Goal: Task Accomplishment & Management: Use online tool/utility

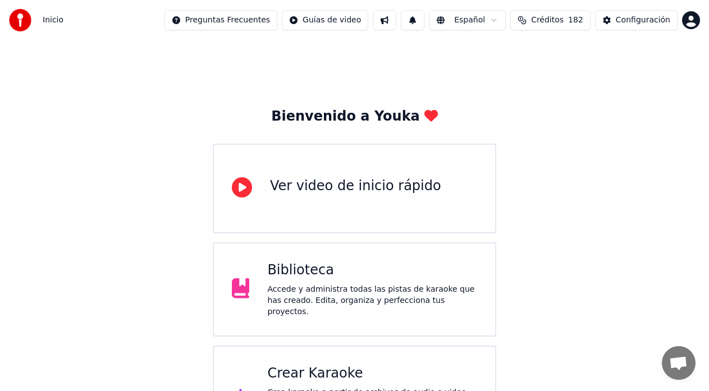
click at [328, 370] on div "Crear Karaoke" at bounding box center [372, 374] width 210 height 18
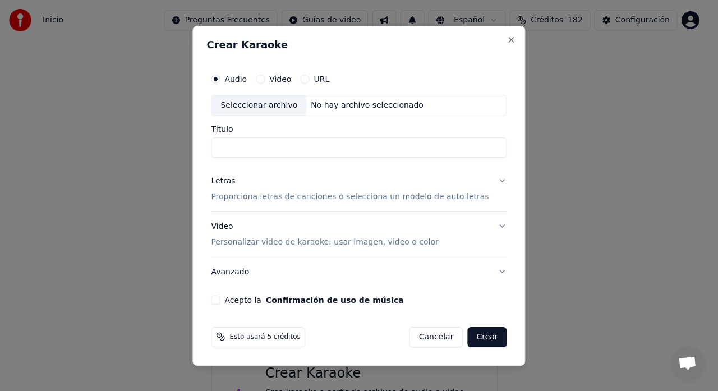
click at [309, 80] on button "URL" at bounding box center [304, 79] width 9 height 9
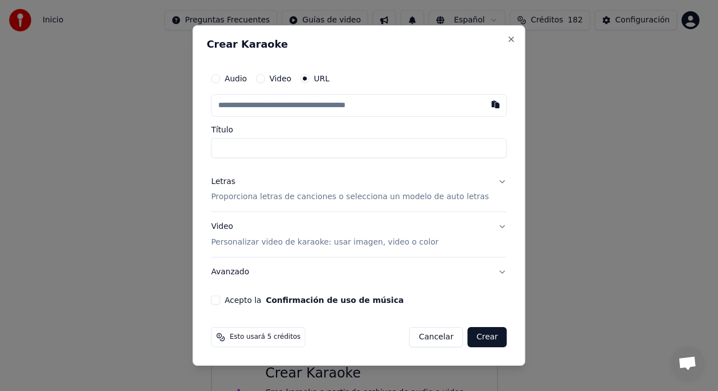
click at [333, 105] on input "text" at bounding box center [359, 105] width 296 height 22
click at [507, 40] on button "Close" at bounding box center [511, 39] width 9 height 9
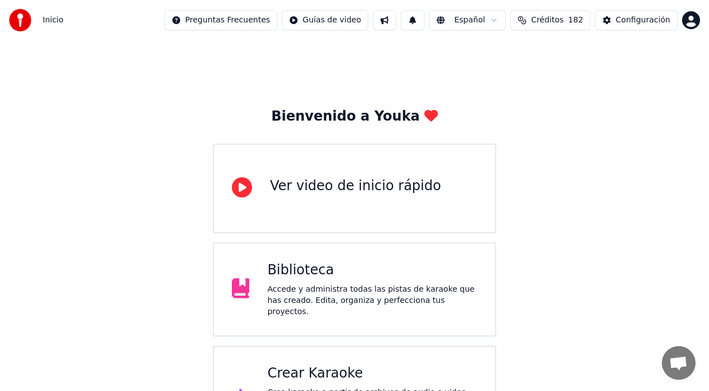
click at [351, 373] on div "Crear Karaoke" at bounding box center [372, 374] width 210 height 18
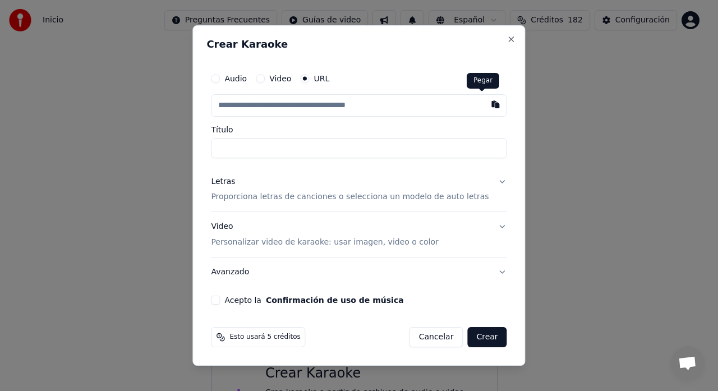
click at [485, 104] on button "button" at bounding box center [496, 104] width 22 height 20
type input "**********"
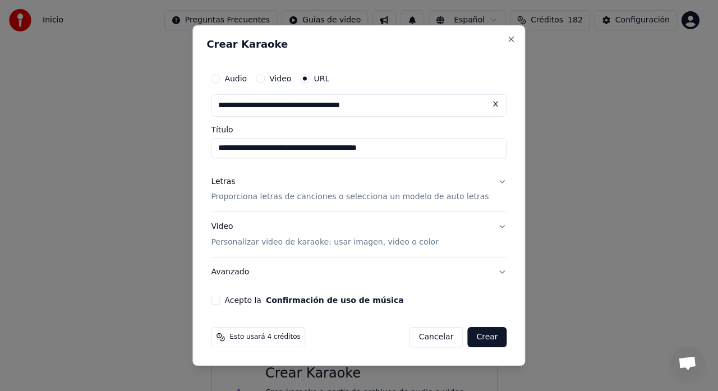
click at [490, 183] on button "Letras Proporciona letras de canciones o selecciona un modelo de auto letras" at bounding box center [359, 189] width 296 height 45
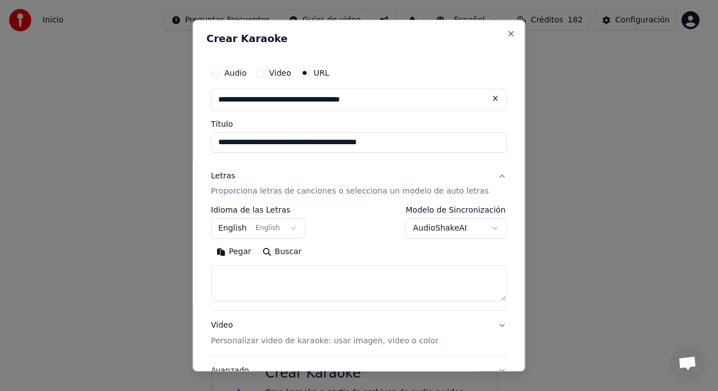
click at [475, 229] on body "**********" at bounding box center [354, 225] width 709 height 451
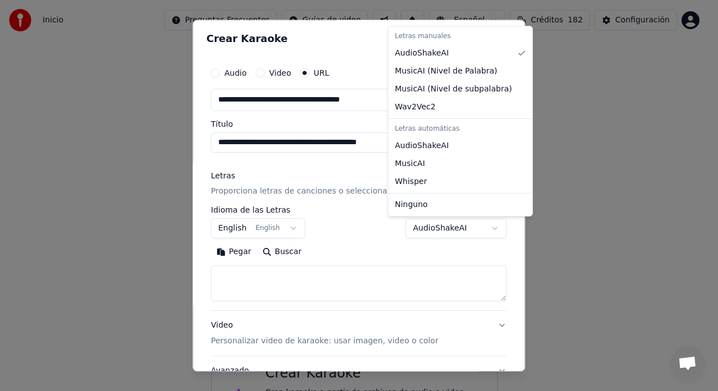
select select "**********"
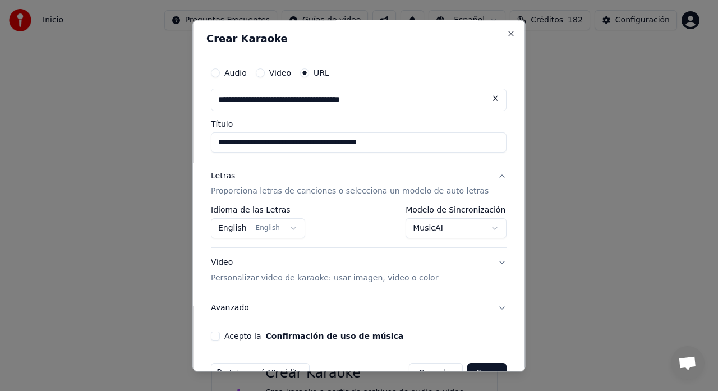
click at [299, 234] on button "English English" at bounding box center [258, 229] width 94 height 20
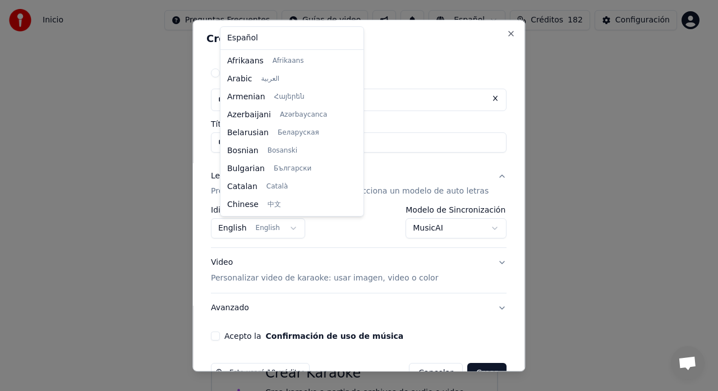
scroll to position [90, 0]
select select "**"
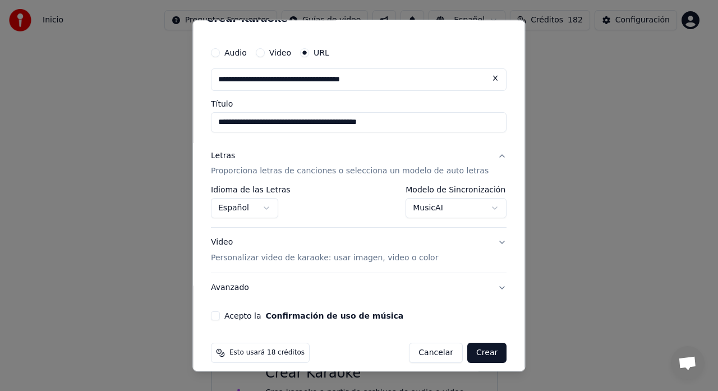
scroll to position [30, 0]
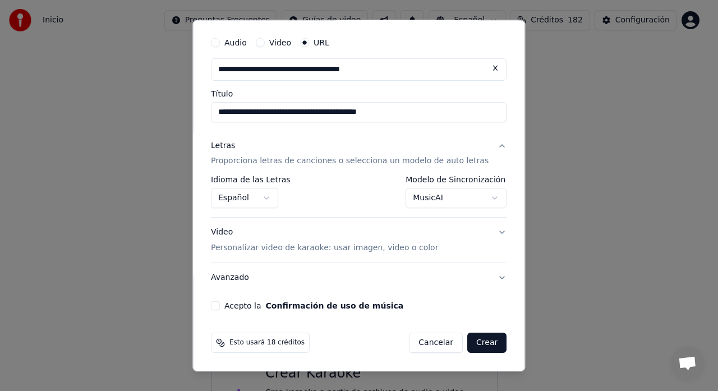
click at [220, 305] on button "Acepto la Confirmación de uso de música" at bounding box center [215, 306] width 9 height 9
click at [484, 277] on button "Avanzado" at bounding box center [359, 278] width 296 height 29
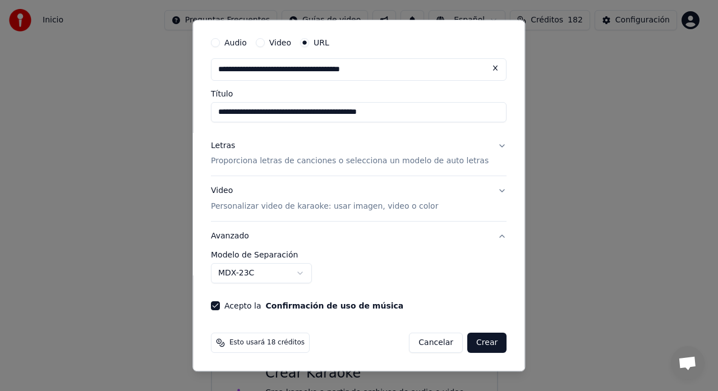
click at [315, 276] on body "**********" at bounding box center [354, 225] width 709 height 451
click at [310, 274] on body "**********" at bounding box center [354, 225] width 709 height 451
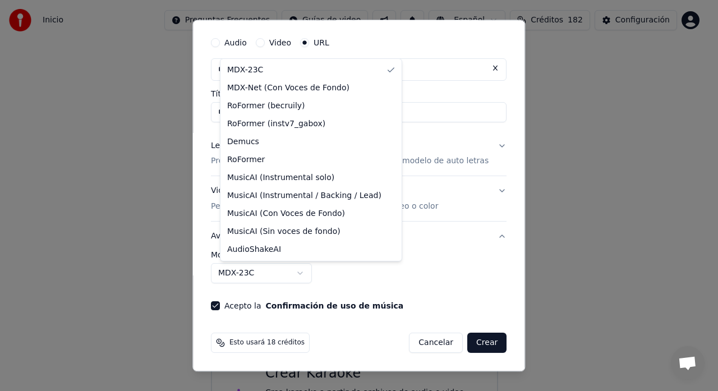
select select "**********"
click at [335, 274] on body "**********" at bounding box center [354, 225] width 709 height 451
click at [435, 253] on body "**********" at bounding box center [354, 225] width 709 height 451
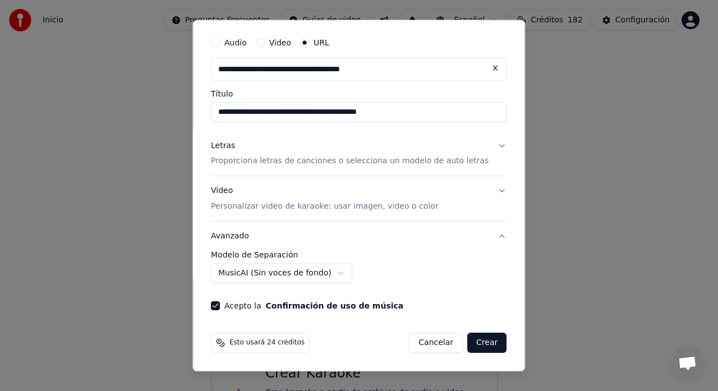
click at [338, 273] on body "**********" at bounding box center [354, 225] width 709 height 451
click at [466, 341] on body "**********" at bounding box center [354, 225] width 709 height 451
click at [467, 341] on button "Crear" at bounding box center [486, 343] width 39 height 20
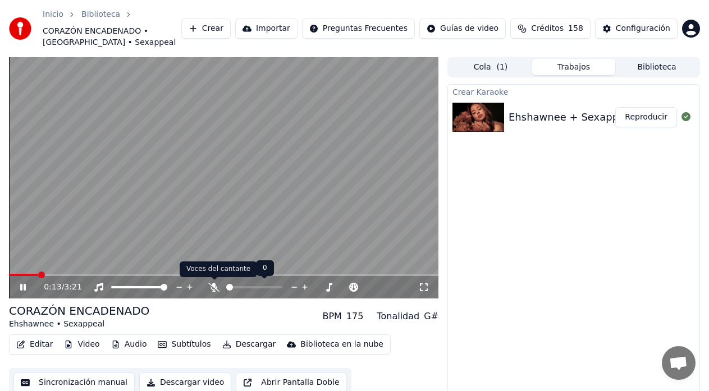
click at [215, 290] on icon at bounding box center [213, 287] width 11 height 9
click at [21, 283] on icon at bounding box center [31, 287] width 26 height 9
click at [40, 346] on button "Editar" at bounding box center [34, 345] width 45 height 16
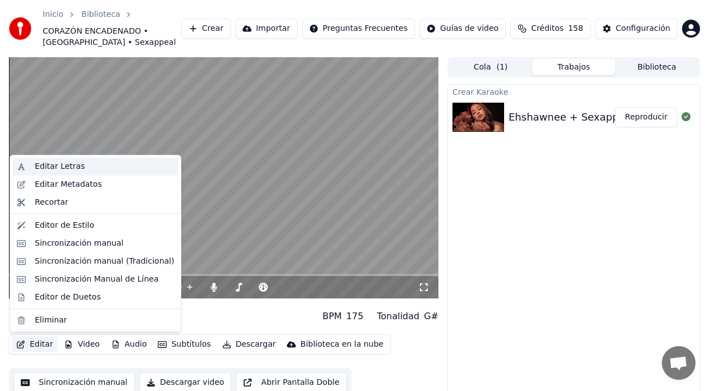
click at [57, 167] on div "Editar Letras" at bounding box center [60, 166] width 50 height 11
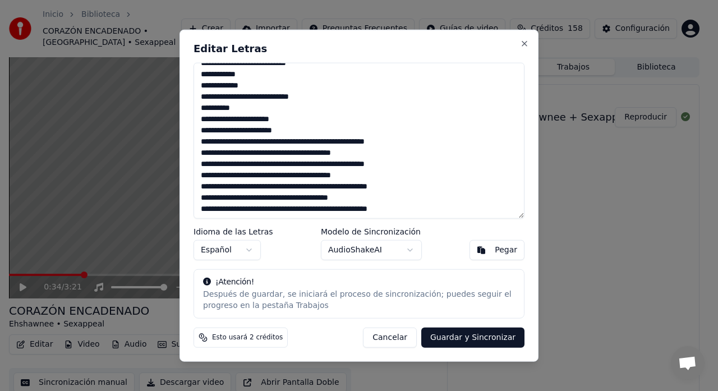
scroll to position [291, 0]
drag, startPoint x: 202, startPoint y: 72, endPoint x: 429, endPoint y: 210, distance: 265.9
click at [429, 210] on textarea at bounding box center [359, 140] width 331 height 157
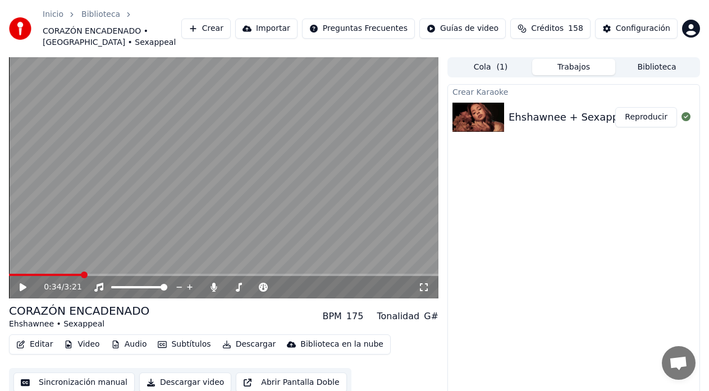
click at [239, 345] on button "Descargar" at bounding box center [249, 345] width 63 height 16
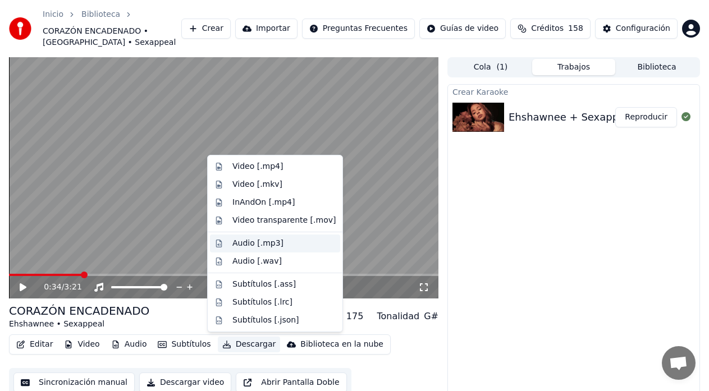
click at [249, 246] on div "Audio [.mp3]" at bounding box center [257, 243] width 51 height 11
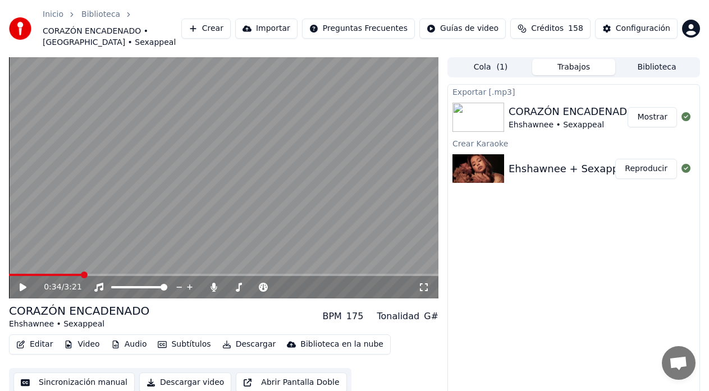
click at [643, 114] on button "Mostrar" at bounding box center [651, 117] width 49 height 20
click at [8, 106] on div "0:34 / 3:21 CORAZÓN ENCADENADO Ehshawnee • Sexappeal BPM 175 Tonalidad G# Edita…" at bounding box center [354, 236] width 709 height 359
click at [39, 345] on button "Editar" at bounding box center [34, 345] width 45 height 16
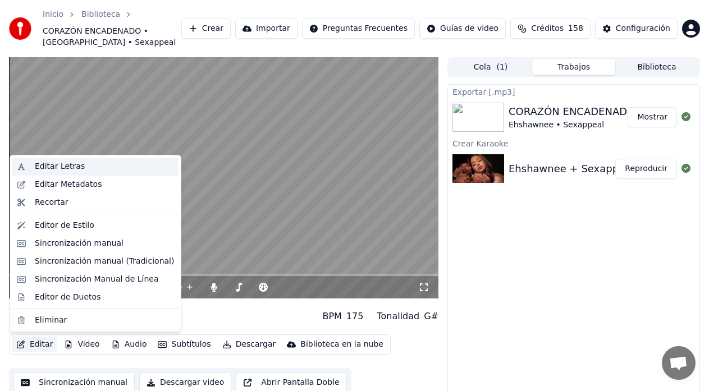
click at [66, 164] on div "Editar Letras" at bounding box center [60, 166] width 50 height 11
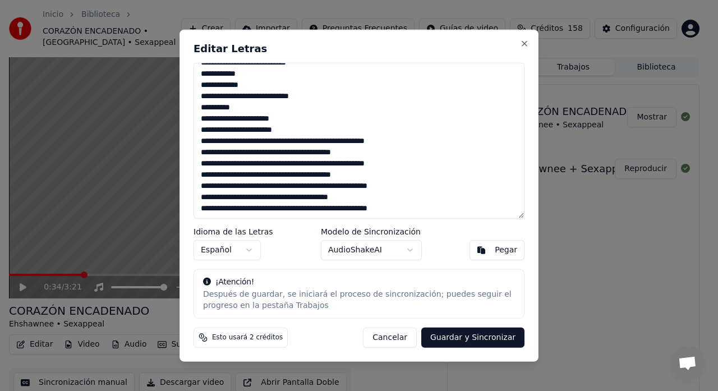
drag, startPoint x: 199, startPoint y: 71, endPoint x: 432, endPoint y: 292, distance: 321.1
click at [435, 292] on div "Editar Letras Idioma de las Letras Español Modelo de Sincronización AudioShakeA…" at bounding box center [359, 195] width 359 height 333
click at [435, 292] on div "Después de guardar, se iniciará el proceso de sincronización; puedes seguir el …" at bounding box center [359, 300] width 312 height 22
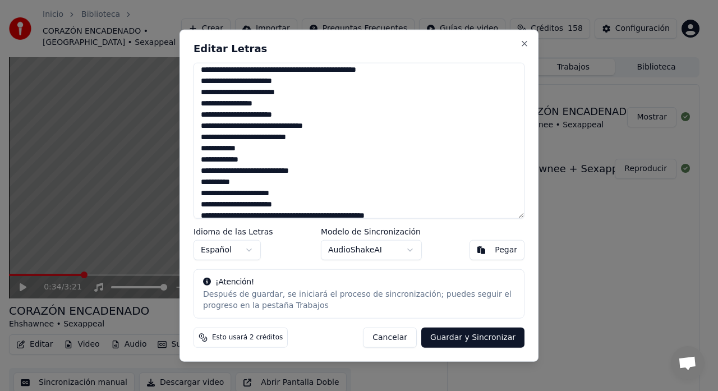
scroll to position [63, 0]
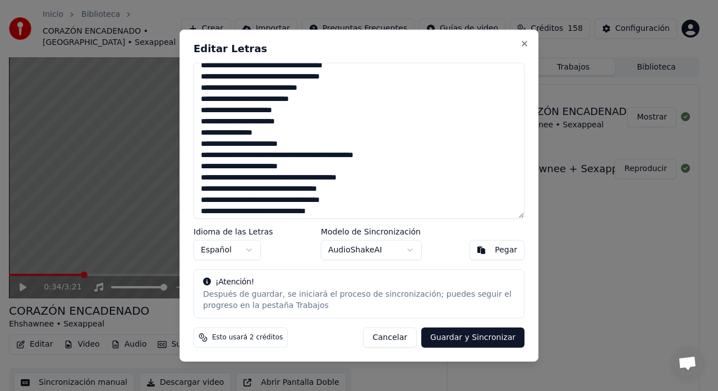
drag, startPoint x: 412, startPoint y: 211, endPoint x: 116, endPoint y: 52, distance: 336.1
click at [116, 52] on body "Inicio Biblioteca CORAZÓN ENCADENADO • [GEOGRAPHIC_DATA] • Sexappeal Crear Impo…" at bounding box center [354, 195] width 709 height 391
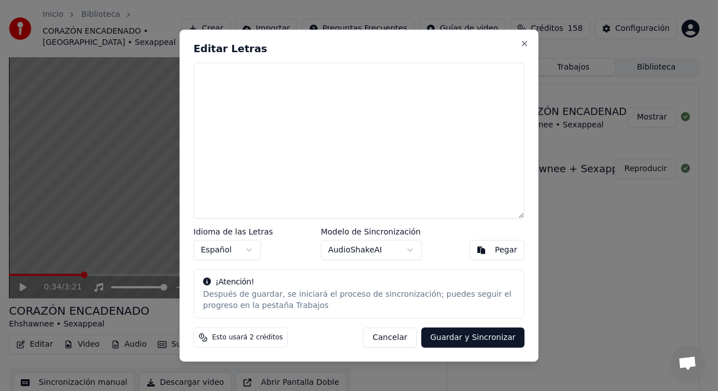
paste textarea "**********"
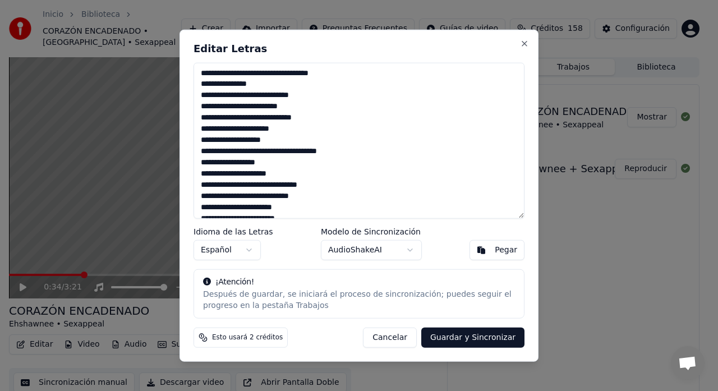
scroll to position [488, 0]
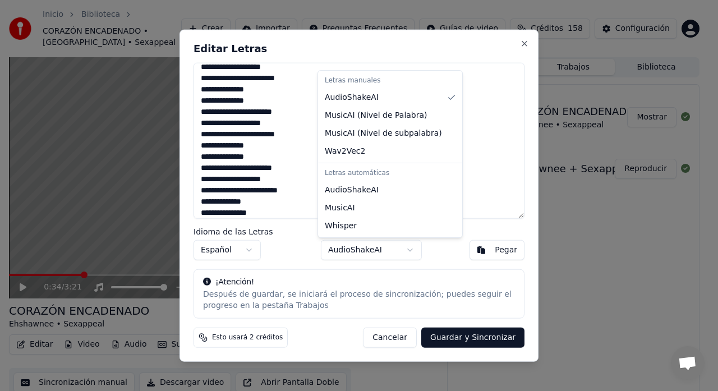
click at [410, 249] on body "Inicio Biblioteca CORAZÓN ENCADENADO • [GEOGRAPHIC_DATA] • Sexappeal Crear Impo…" at bounding box center [354, 195] width 709 height 391
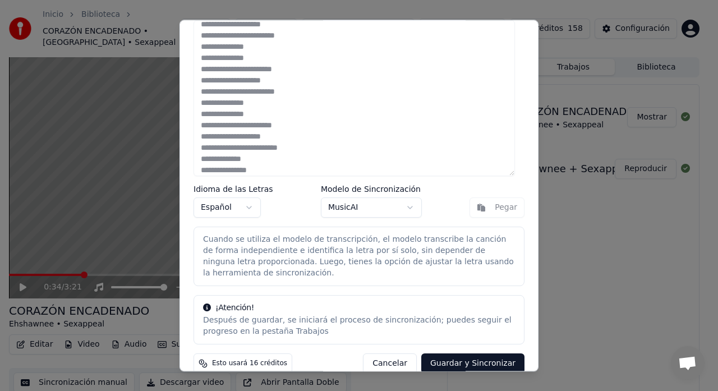
scroll to position [49, 0]
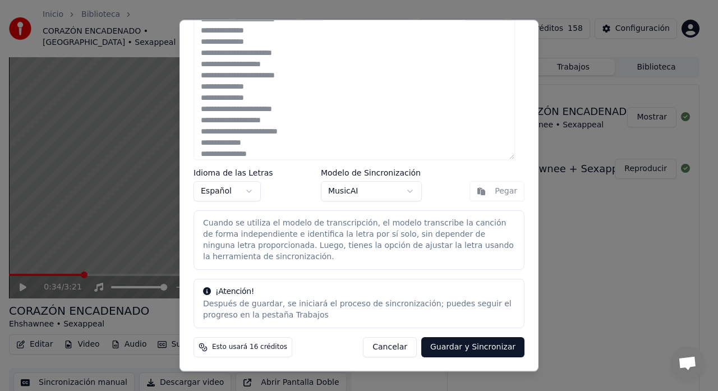
click at [403, 192] on body "Inicio Biblioteca CORAZÓN ENCADENADO • [GEOGRAPHIC_DATA] • Sexappeal Crear Impo…" at bounding box center [354, 195] width 709 height 391
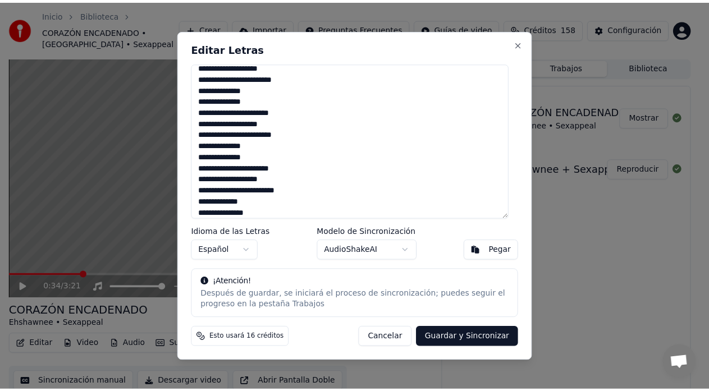
scroll to position [0, 0]
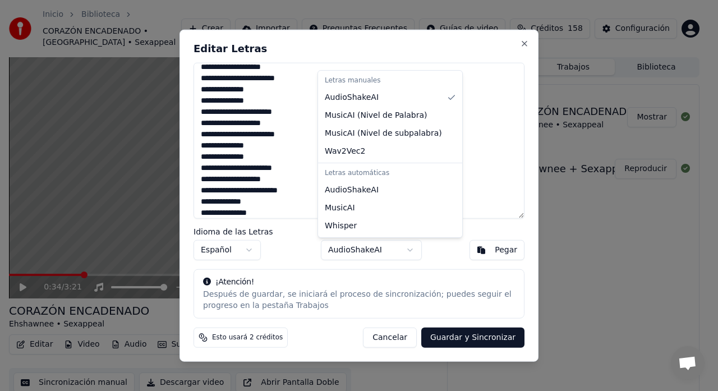
click at [410, 249] on body "Inicio Biblioteca CORAZÓN ENCADENADO • [GEOGRAPHIC_DATA] • Sexappeal Crear Impo…" at bounding box center [354, 195] width 709 height 391
click at [406, 249] on body "Inicio Biblioteca CORAZÓN ENCADENADO • [GEOGRAPHIC_DATA] • Sexappeal Crear Impo…" at bounding box center [354, 195] width 709 height 391
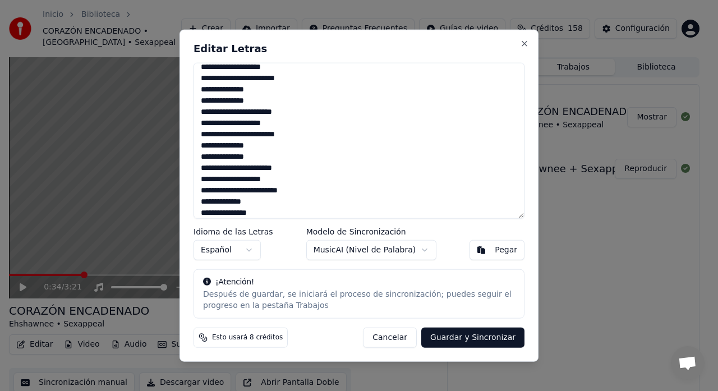
click at [415, 247] on body "Inicio Biblioteca CORAZÓN ENCADENADO • [GEOGRAPHIC_DATA] • Sexappeal Crear Impo…" at bounding box center [354, 195] width 709 height 391
click at [425, 250] on body "Inicio Biblioteca CORAZÓN ENCADENADO • [GEOGRAPHIC_DATA] • Sexappeal Crear Impo…" at bounding box center [354, 195] width 709 height 391
click at [453, 340] on button "Guardar y Sincronizar" at bounding box center [472, 338] width 103 height 20
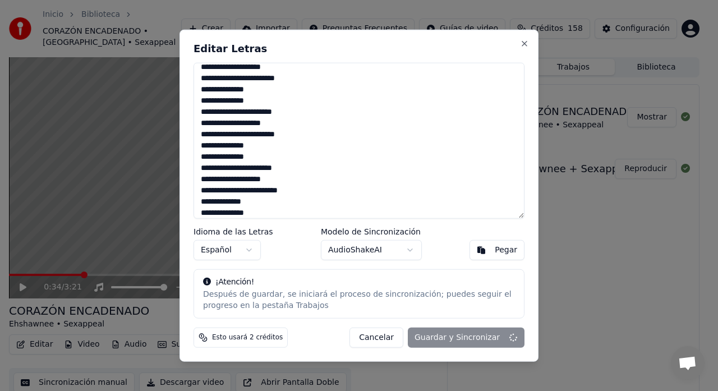
type textarea "**********"
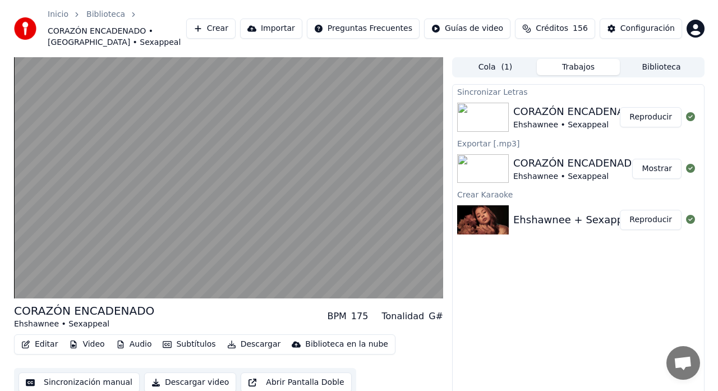
scroll to position [25, 0]
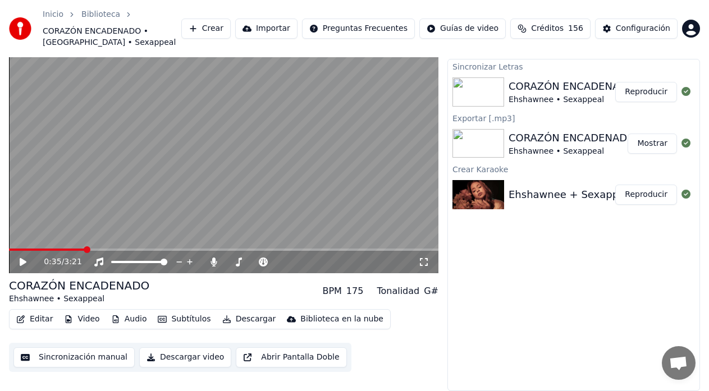
click at [651, 92] on button "Reproducir" at bounding box center [646, 92] width 62 height 20
click at [21, 260] on icon at bounding box center [23, 262] width 6 height 7
click at [35, 318] on button "Editar" at bounding box center [34, 319] width 45 height 16
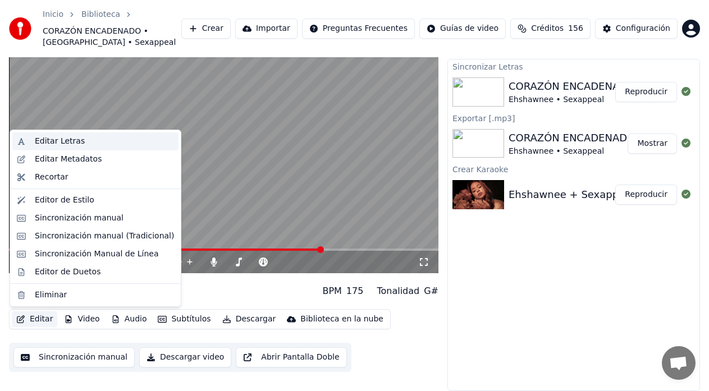
click at [64, 140] on div "Editar Letras" at bounding box center [60, 141] width 50 height 11
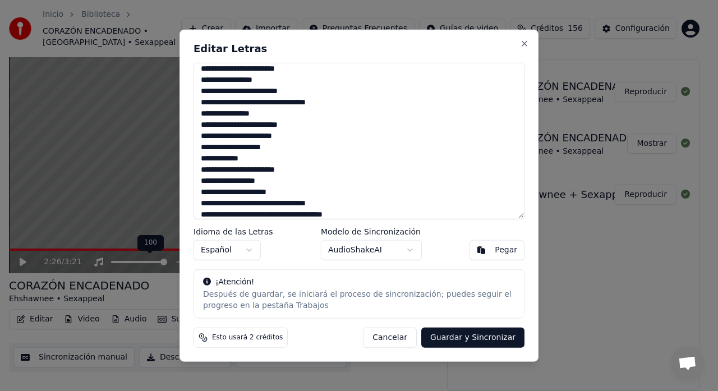
scroll to position [168, 0]
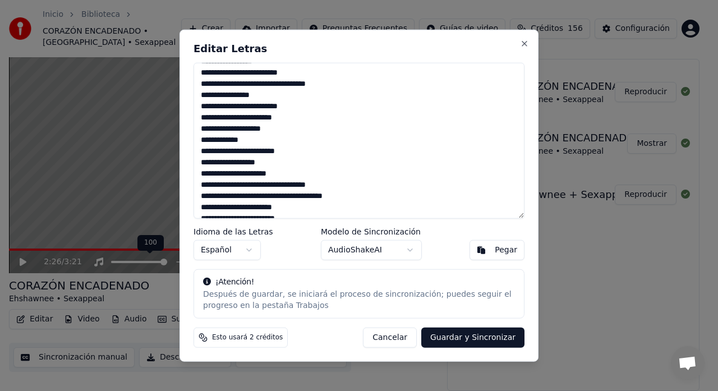
drag, startPoint x: 347, startPoint y: 183, endPoint x: 198, endPoint y: 184, distance: 148.7
click at [198, 184] on textarea at bounding box center [359, 140] width 331 height 157
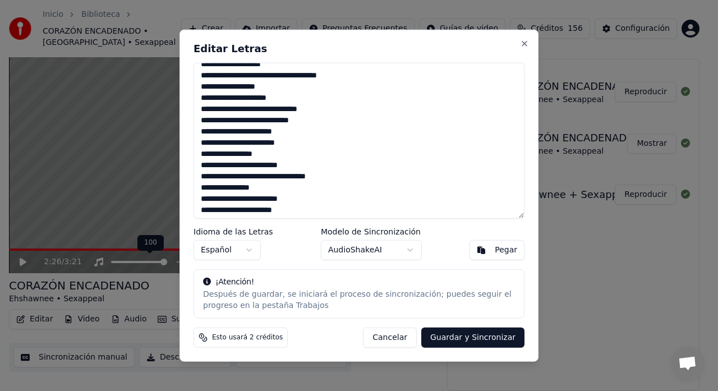
scroll to position [56, 0]
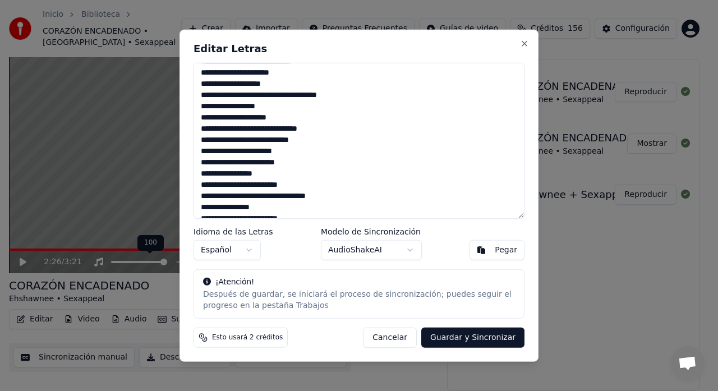
drag, startPoint x: 335, startPoint y: 128, endPoint x: 192, endPoint y: 131, distance: 143.1
click at [194, 130] on textarea at bounding box center [359, 140] width 331 height 157
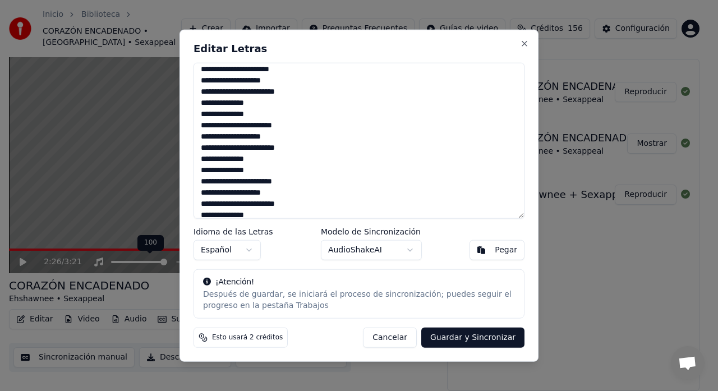
scroll to position [449, 0]
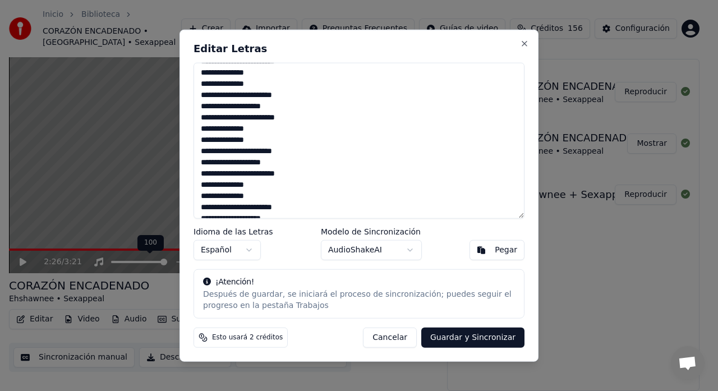
click at [474, 338] on button "Guardar y Sincronizar" at bounding box center [472, 338] width 103 height 20
type textarea "**********"
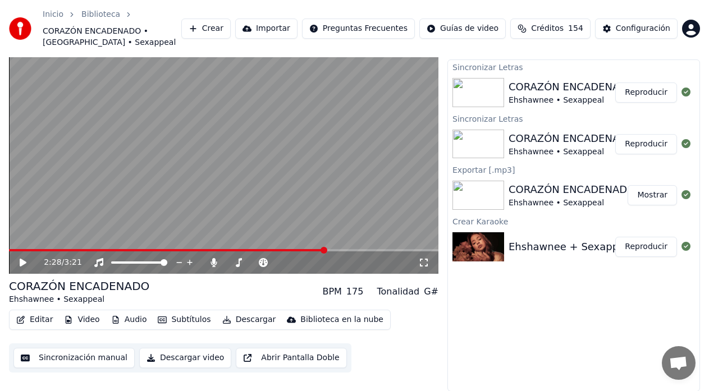
scroll to position [25, 0]
click at [25, 262] on icon at bounding box center [23, 262] width 7 height 8
click at [19, 261] on icon at bounding box center [31, 262] width 26 height 9
click at [649, 94] on button "Reproducir" at bounding box center [646, 92] width 62 height 20
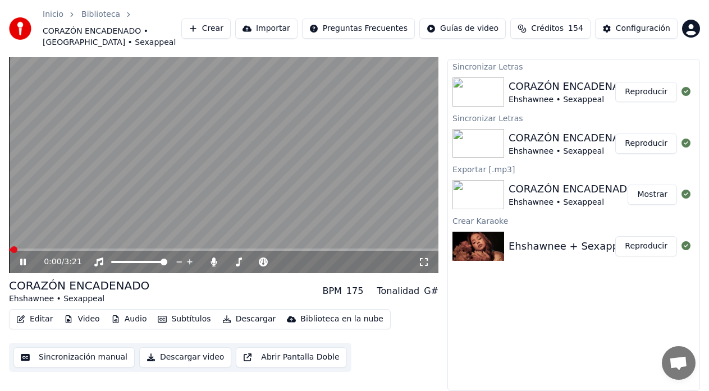
click at [31, 316] on button "Editar" at bounding box center [34, 319] width 45 height 16
click at [192, 282] on div "CORAZÓN ENCADENADO Ehshawnee • Sexappeal BPM 175 Tonalidad G#" at bounding box center [223, 291] width 429 height 27
click at [20, 261] on icon at bounding box center [31, 262] width 26 height 9
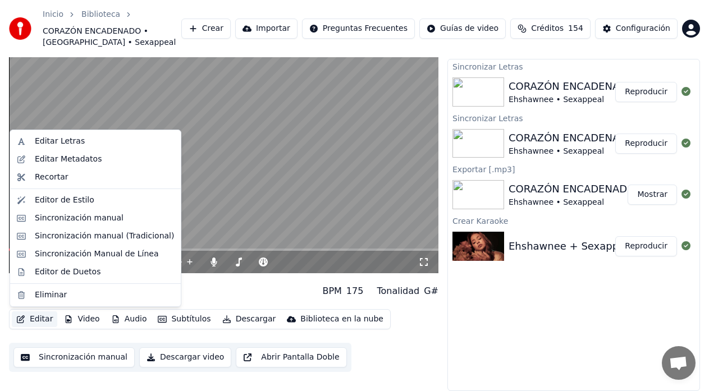
click at [25, 315] on button "Editar" at bounding box center [34, 319] width 45 height 16
click at [40, 275] on div "Editor de Duetos" at bounding box center [68, 272] width 66 height 11
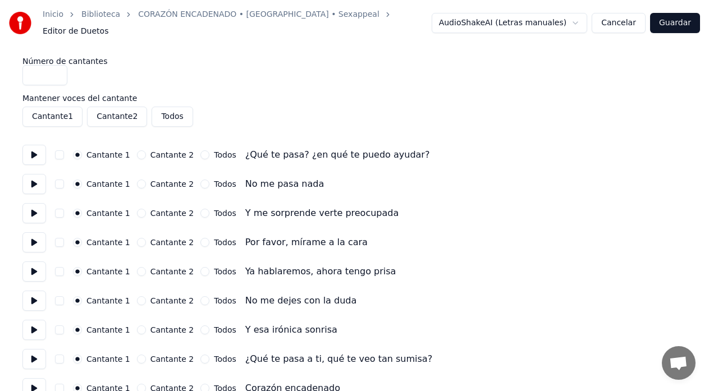
click at [37, 152] on button at bounding box center [34, 155] width 24 height 20
click at [35, 155] on button at bounding box center [34, 155] width 24 height 20
click at [35, 179] on button at bounding box center [34, 184] width 24 height 20
click at [137, 180] on button "Cantante 2" at bounding box center [141, 184] width 9 height 9
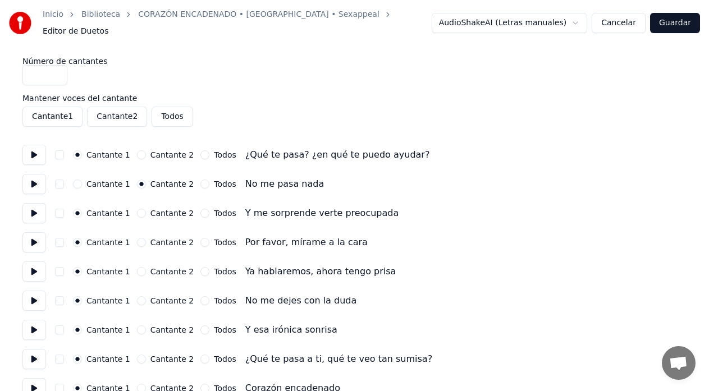
click at [35, 206] on button at bounding box center [34, 213] width 24 height 20
click at [137, 209] on button "Cantante 2" at bounding box center [141, 213] width 9 height 9
click at [34, 238] on button at bounding box center [34, 242] width 24 height 20
click at [32, 239] on button at bounding box center [34, 242] width 24 height 20
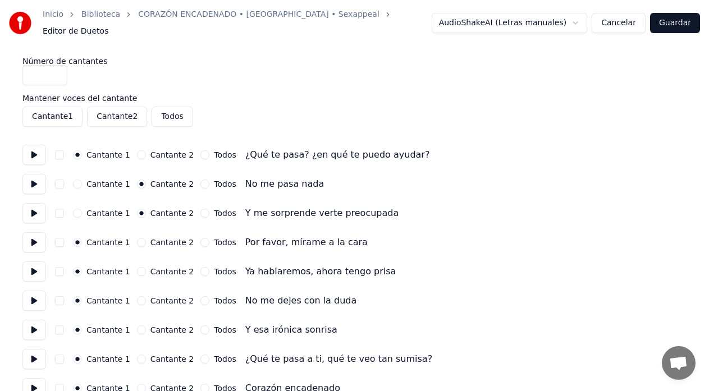
click at [137, 267] on button "Cantante 2" at bounding box center [141, 271] width 9 height 9
click at [33, 298] on button at bounding box center [34, 301] width 24 height 20
click at [36, 326] on button at bounding box center [34, 330] width 24 height 20
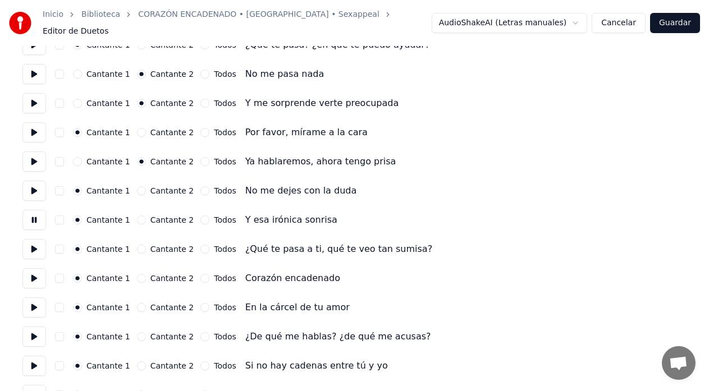
scroll to position [112, 0]
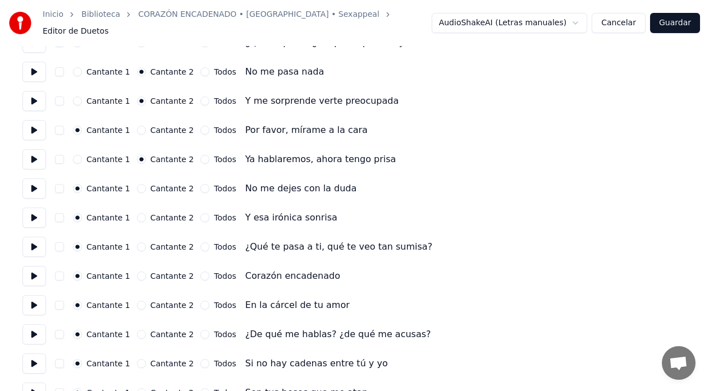
click at [137, 242] on button "Cantante 2" at bounding box center [141, 246] width 9 height 9
click at [38, 245] on button at bounding box center [34, 247] width 24 height 20
click at [37, 244] on button at bounding box center [34, 247] width 24 height 20
click at [35, 270] on button at bounding box center [34, 276] width 24 height 20
click at [33, 270] on button at bounding box center [34, 276] width 24 height 20
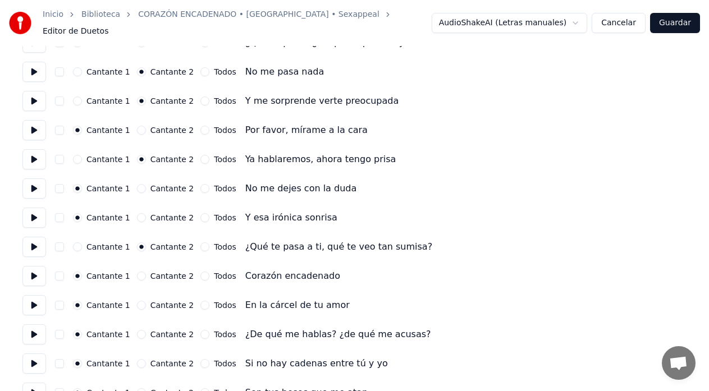
click at [33, 298] on button at bounding box center [34, 305] width 24 height 20
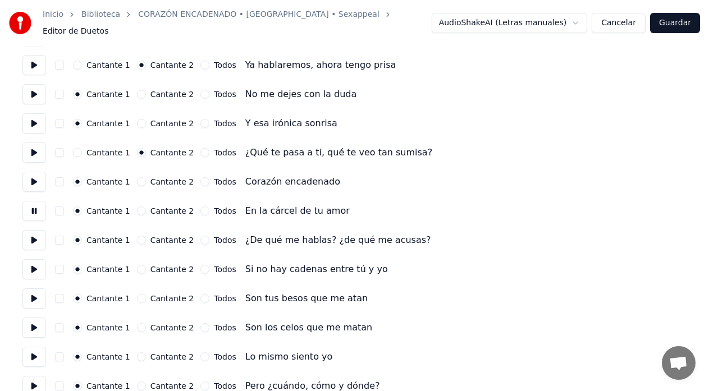
scroll to position [224, 0]
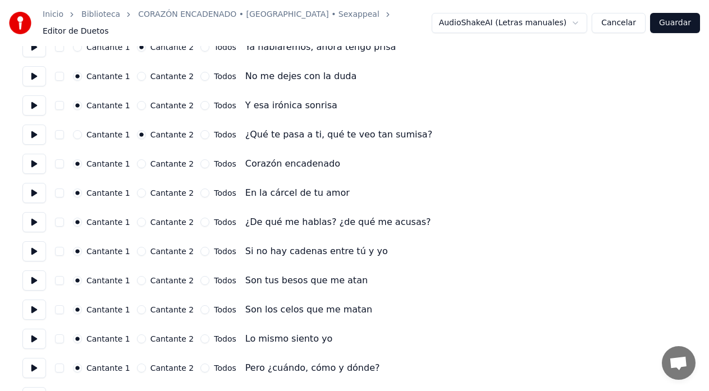
click at [137, 218] on button "Cantante 2" at bounding box center [141, 222] width 9 height 9
click at [38, 220] on button at bounding box center [34, 222] width 24 height 20
click at [32, 246] on button at bounding box center [34, 251] width 24 height 20
click at [137, 247] on button "Cantante 2" at bounding box center [141, 251] width 9 height 9
click at [33, 277] on button at bounding box center [34, 280] width 24 height 20
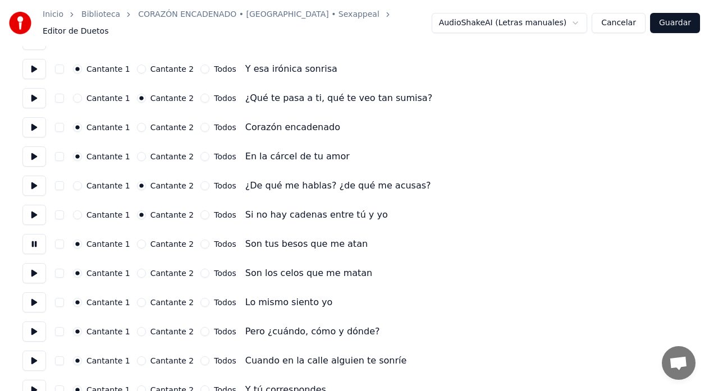
scroll to position [281, 0]
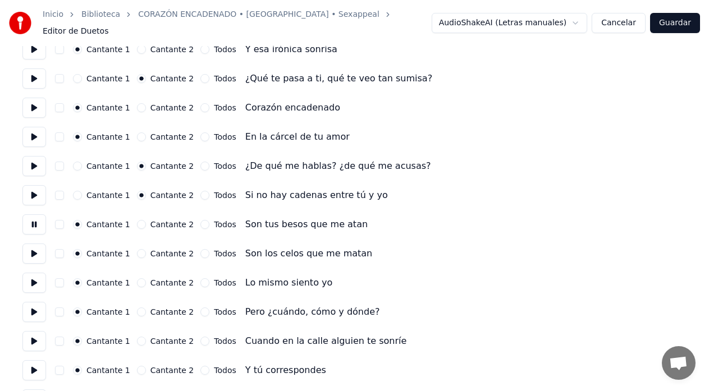
click at [31, 245] on button at bounding box center [34, 254] width 24 height 20
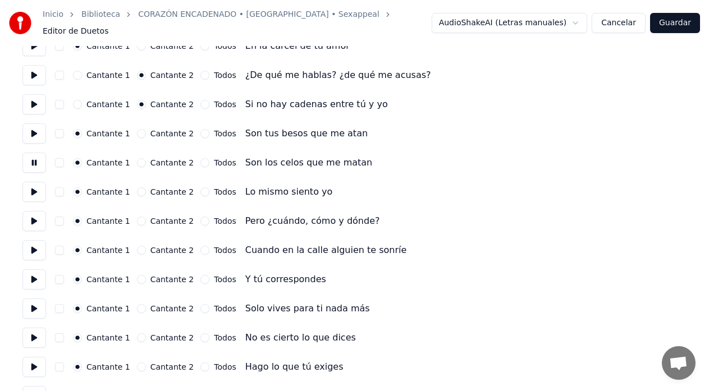
scroll to position [393, 0]
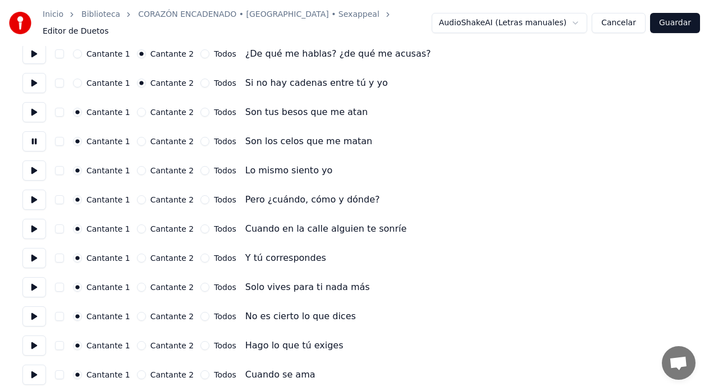
click at [36, 167] on button at bounding box center [34, 170] width 24 height 20
click at [137, 167] on button "Cantante 2" at bounding box center [141, 170] width 9 height 9
click at [34, 196] on button at bounding box center [34, 200] width 24 height 20
click at [34, 197] on button at bounding box center [34, 200] width 24 height 20
click at [37, 196] on button at bounding box center [34, 200] width 24 height 20
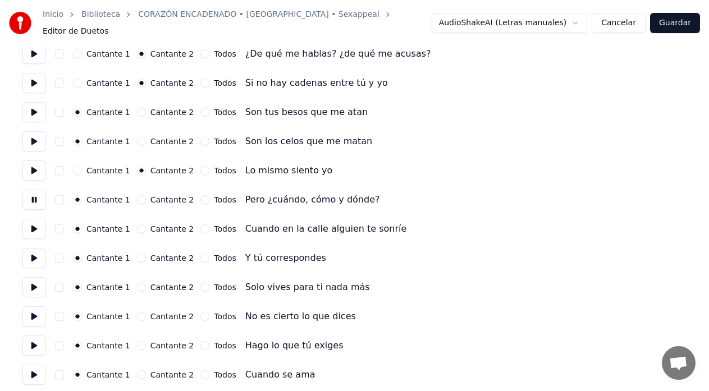
click at [38, 226] on button at bounding box center [34, 229] width 24 height 20
click at [137, 224] on button "Cantante 2" at bounding box center [141, 228] width 9 height 9
click at [39, 255] on button at bounding box center [34, 258] width 24 height 20
click at [137, 254] on button "Cantante 2" at bounding box center [141, 258] width 9 height 9
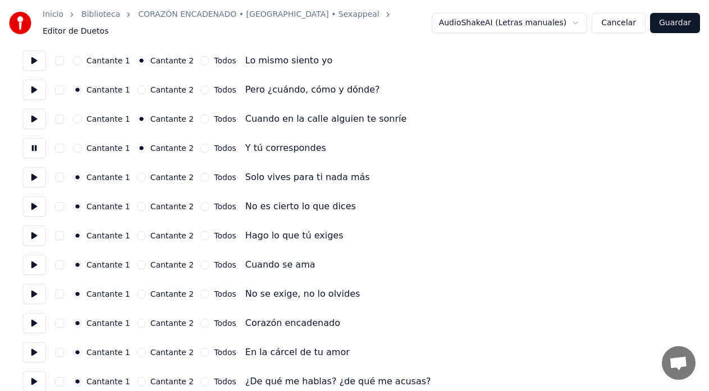
scroll to position [505, 0]
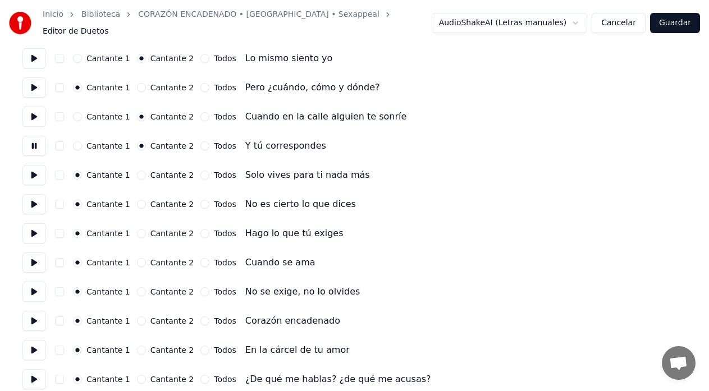
click at [38, 170] on button at bounding box center [34, 175] width 24 height 20
click at [137, 171] on button "Cantante 2" at bounding box center [141, 175] width 9 height 9
click at [34, 199] on button at bounding box center [34, 204] width 24 height 20
click at [32, 228] on button at bounding box center [34, 233] width 24 height 20
click at [36, 256] on button at bounding box center [34, 263] width 24 height 20
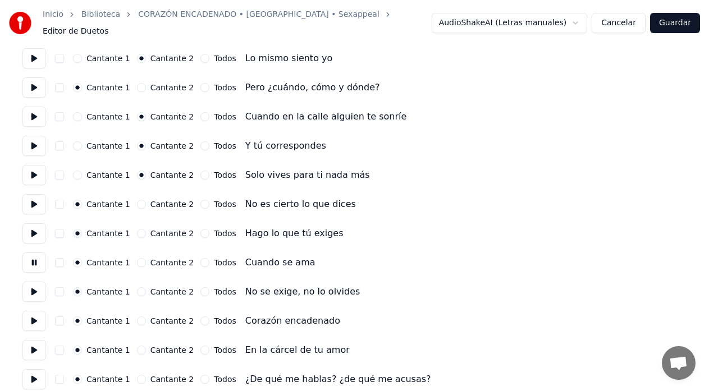
click at [137, 258] on button "Cantante 2" at bounding box center [141, 262] width 9 height 9
click at [39, 286] on button at bounding box center [34, 292] width 24 height 20
click at [137, 287] on button "Cantante 2" at bounding box center [141, 291] width 9 height 9
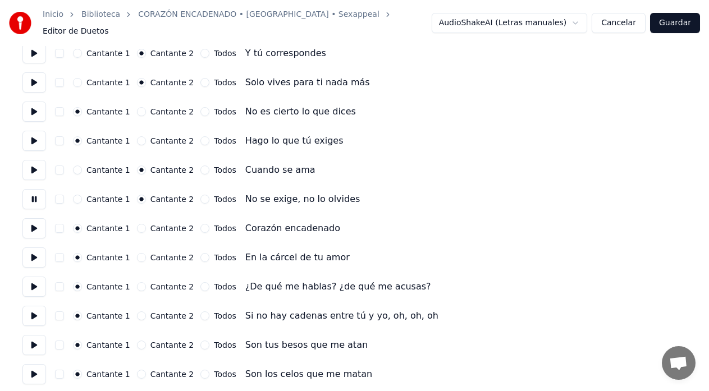
scroll to position [617, 0]
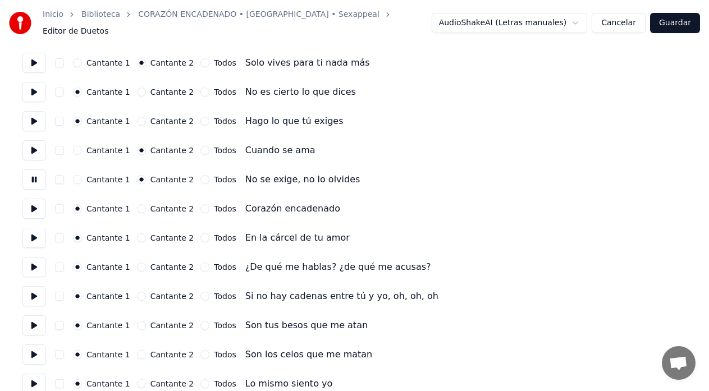
click at [34, 204] on button at bounding box center [34, 209] width 24 height 20
click at [29, 231] on button at bounding box center [34, 238] width 24 height 20
click at [35, 258] on button at bounding box center [34, 267] width 24 height 20
click at [137, 263] on button "Cantante 2" at bounding box center [141, 267] width 9 height 9
click at [35, 291] on button at bounding box center [34, 296] width 24 height 20
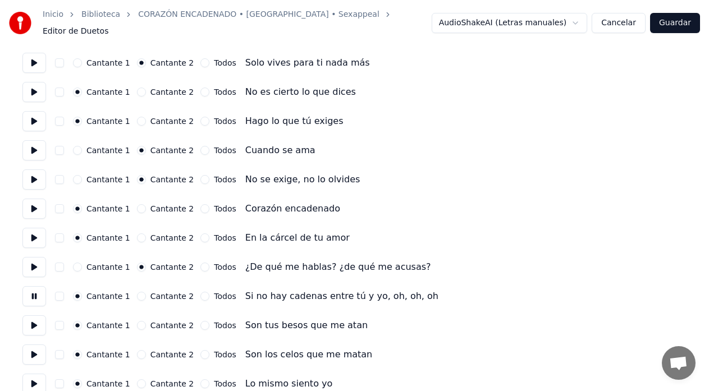
click at [137, 292] on button "Cantante 2" at bounding box center [141, 296] width 9 height 9
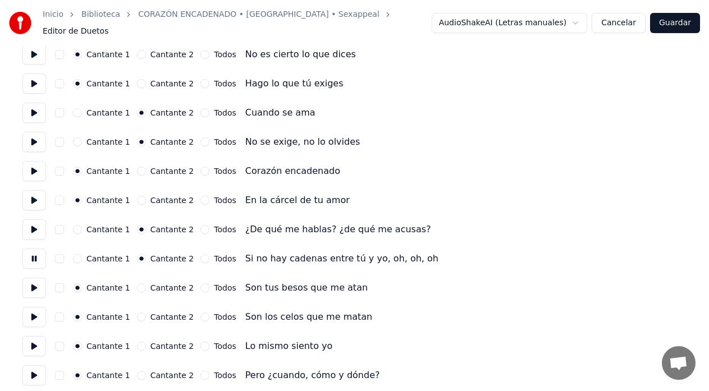
scroll to position [786, 0]
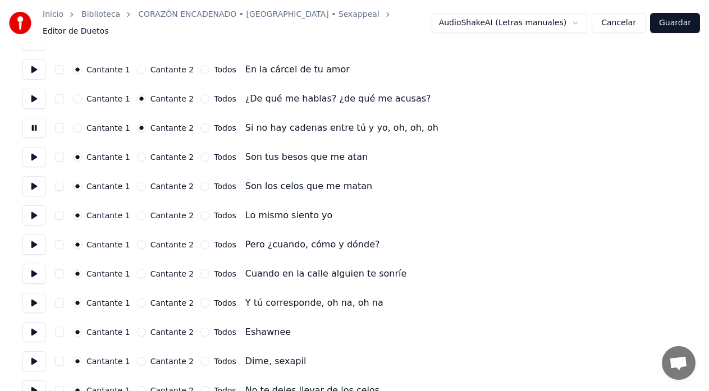
click at [36, 151] on button at bounding box center [34, 157] width 24 height 20
click at [35, 185] on button at bounding box center [34, 186] width 24 height 20
click at [37, 210] on button at bounding box center [34, 215] width 24 height 20
drag, startPoint x: 135, startPoint y: 209, endPoint x: 132, endPoint y: 214, distance: 5.8
click at [137, 211] on button "Cantante 2" at bounding box center [141, 215] width 9 height 9
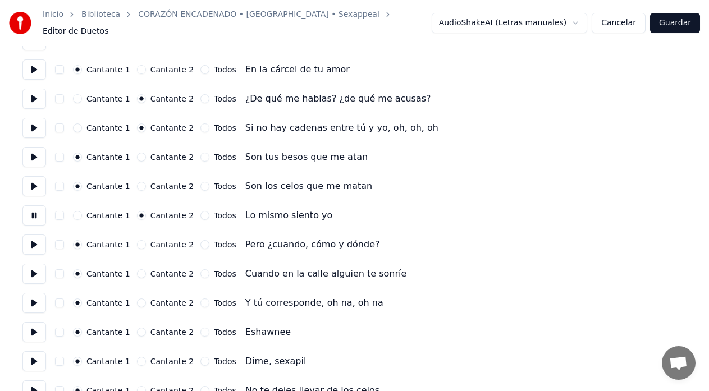
click at [36, 238] on button at bounding box center [34, 245] width 24 height 20
click at [34, 271] on button at bounding box center [34, 274] width 24 height 20
click at [137, 269] on button "Cantante 2" at bounding box center [141, 273] width 9 height 9
click at [36, 296] on button at bounding box center [34, 303] width 24 height 20
click at [137, 299] on button "Cantante 2" at bounding box center [141, 303] width 9 height 9
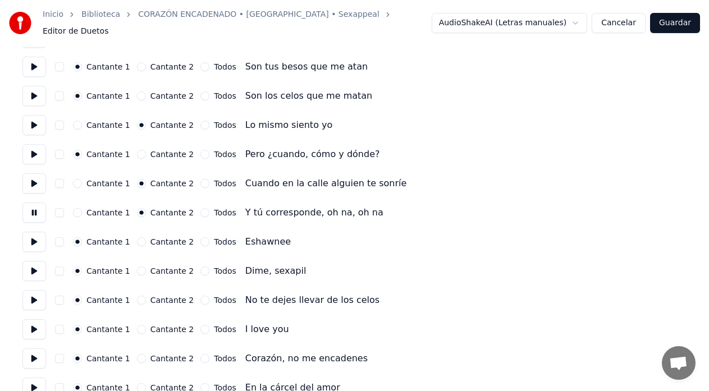
scroll to position [898, 0]
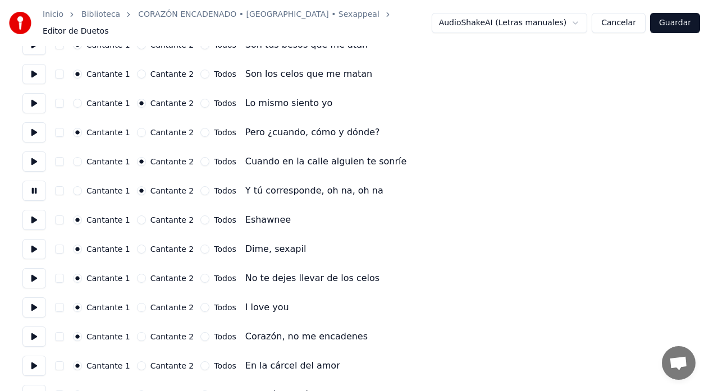
click at [33, 214] on button at bounding box center [34, 220] width 24 height 20
click at [137, 215] on button "Cantante 2" at bounding box center [141, 219] width 9 height 9
click at [36, 245] on button at bounding box center [34, 249] width 24 height 20
click at [34, 274] on button at bounding box center [34, 278] width 24 height 20
click at [137, 274] on button "Cantante 2" at bounding box center [141, 278] width 9 height 9
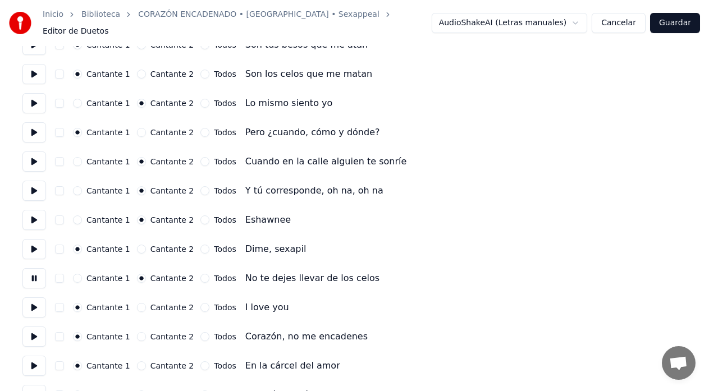
click at [35, 301] on button at bounding box center [34, 307] width 24 height 20
click at [137, 303] on button "Cantante 2" at bounding box center [141, 307] width 9 height 9
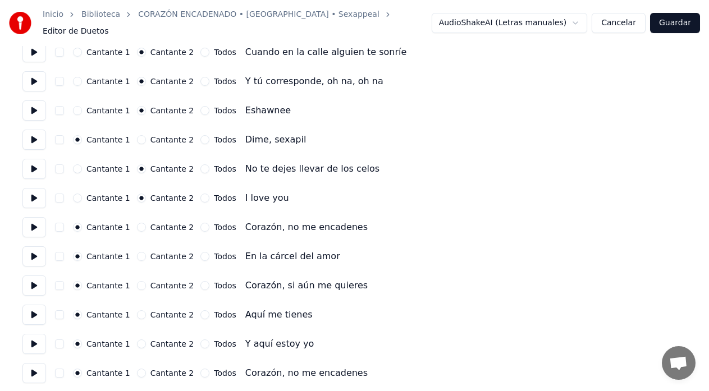
scroll to position [1010, 0]
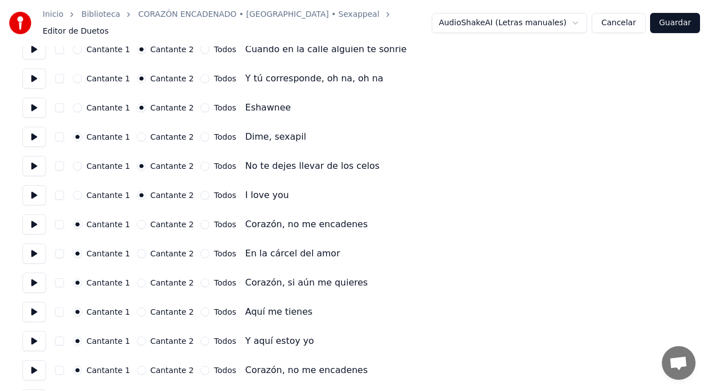
click at [34, 219] on button at bounding box center [34, 224] width 24 height 20
drag, startPoint x: 195, startPoint y: 218, endPoint x: 184, endPoint y: 227, distance: 14.4
click at [200, 220] on button "Todos" at bounding box center [204, 224] width 9 height 9
click at [30, 250] on button at bounding box center [34, 254] width 24 height 20
click at [200, 249] on button "Todos" at bounding box center [204, 253] width 9 height 9
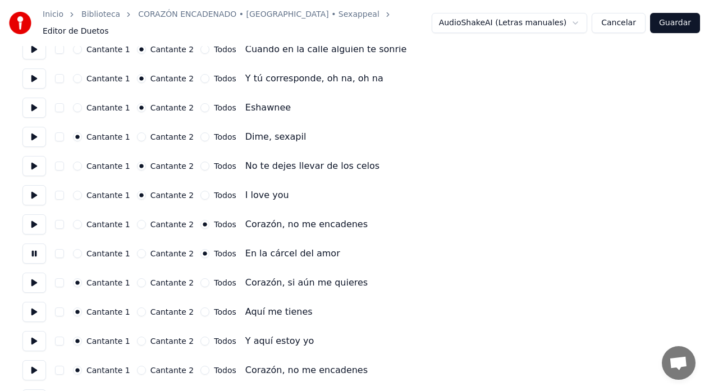
click at [35, 278] on button at bounding box center [34, 283] width 24 height 20
click at [200, 278] on button "Todos" at bounding box center [204, 282] width 9 height 9
click at [35, 309] on button at bounding box center [34, 312] width 24 height 20
click at [137, 307] on button "Cantante 2" at bounding box center [141, 311] width 9 height 9
click at [33, 335] on button at bounding box center [34, 341] width 24 height 20
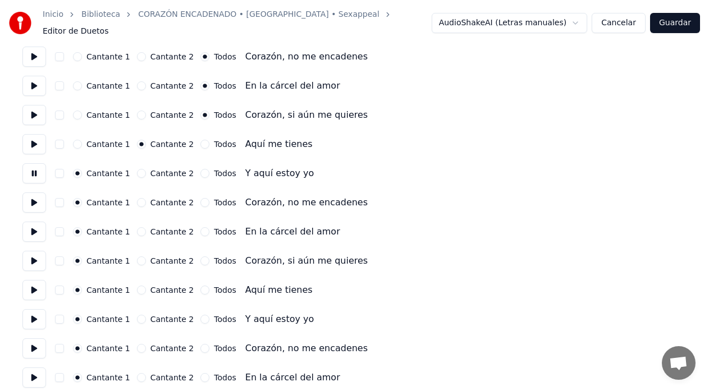
scroll to position [1178, 0]
click at [33, 199] on button at bounding box center [34, 202] width 24 height 20
click at [200, 198] on button "Todos" at bounding box center [204, 202] width 9 height 9
drag, startPoint x: 37, startPoint y: 226, endPoint x: 49, endPoint y: 239, distance: 17.9
click at [37, 226] on button at bounding box center [34, 231] width 24 height 20
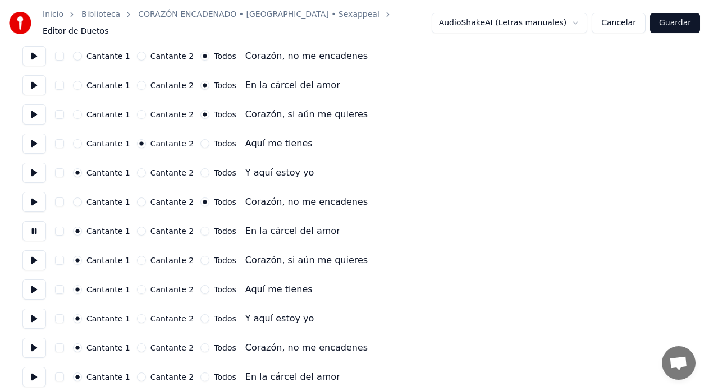
click at [200, 227] on button "Todos" at bounding box center [204, 231] width 9 height 9
drag, startPoint x: 33, startPoint y: 254, endPoint x: 42, endPoint y: 260, distance: 10.9
click at [33, 254] on button at bounding box center [34, 260] width 24 height 20
click at [200, 256] on button "Todos" at bounding box center [204, 260] width 9 height 9
click at [33, 285] on button at bounding box center [34, 289] width 24 height 20
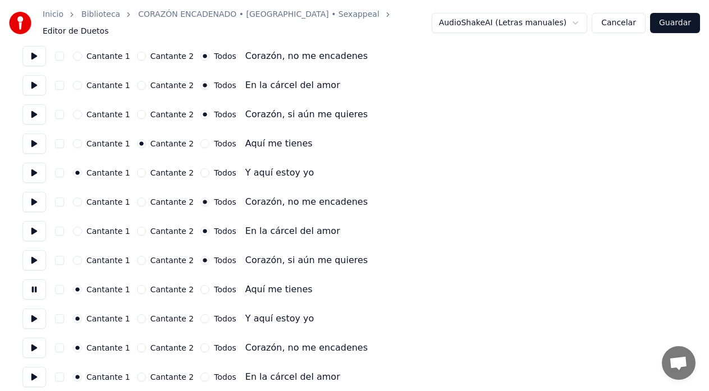
click at [36, 315] on button at bounding box center [34, 319] width 24 height 20
click at [137, 314] on button "Cantante 2" at bounding box center [141, 318] width 9 height 9
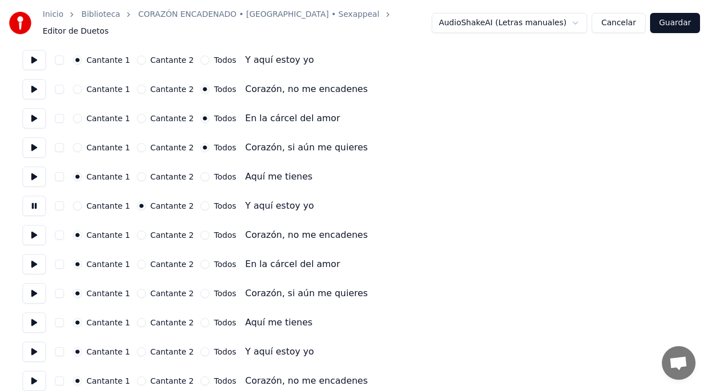
scroll to position [1347, 0]
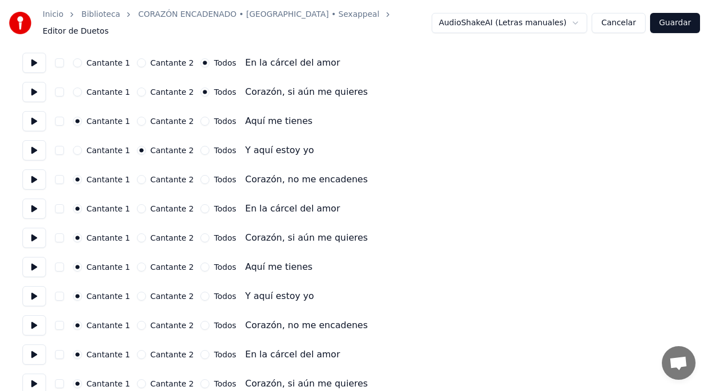
click at [36, 175] on button at bounding box center [34, 179] width 24 height 20
drag, startPoint x: 193, startPoint y: 174, endPoint x: 187, endPoint y: 187, distance: 14.6
click at [200, 175] on button "Todos" at bounding box center [204, 179] width 9 height 9
click at [200, 204] on button "Todos" at bounding box center [204, 208] width 9 height 9
drag, startPoint x: 192, startPoint y: 231, endPoint x: 189, endPoint y: 237, distance: 7.8
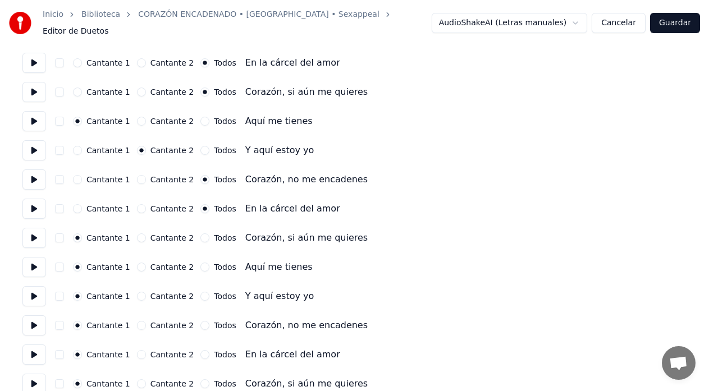
click at [200, 233] on button "Todos" at bounding box center [204, 237] width 9 height 9
click at [35, 261] on button at bounding box center [34, 267] width 24 height 20
click at [137, 263] on button "Cantante 2" at bounding box center [141, 267] width 9 height 9
click at [31, 294] on button at bounding box center [34, 296] width 24 height 20
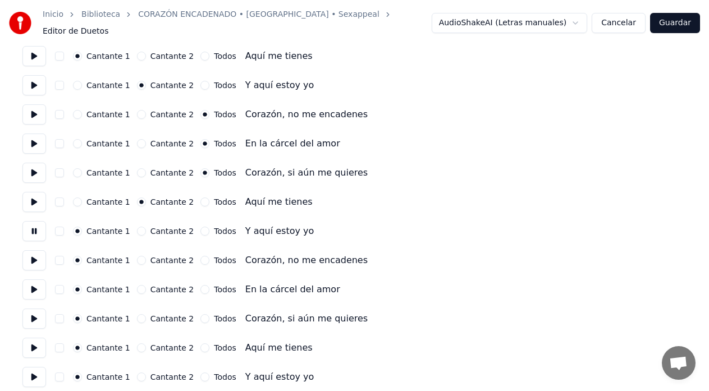
scroll to position [1413, 0]
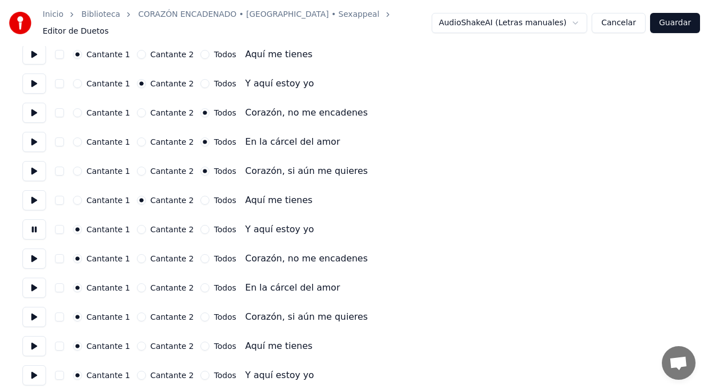
click at [33, 252] on button at bounding box center [34, 259] width 24 height 20
drag, startPoint x: 192, startPoint y: 253, endPoint x: 191, endPoint y: 260, distance: 7.5
click at [200, 254] on button "Todos" at bounding box center [204, 258] width 9 height 9
drag, startPoint x: 191, startPoint y: 282, endPoint x: 191, endPoint y: 290, distance: 8.4
click at [200, 283] on button "Todos" at bounding box center [204, 287] width 9 height 9
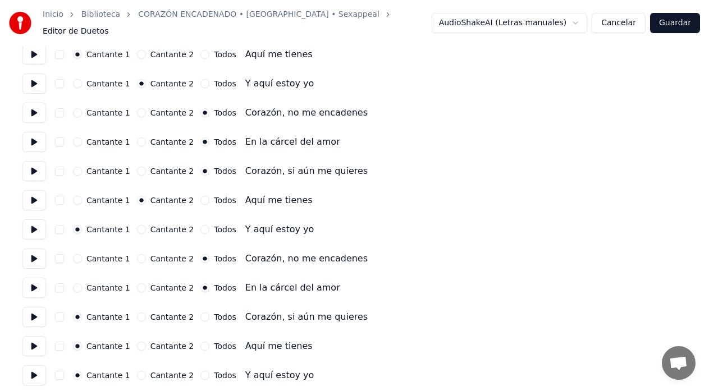
click at [200, 313] on button "Todos" at bounding box center [204, 317] width 9 height 9
drag, startPoint x: 39, startPoint y: 339, endPoint x: 43, endPoint y: 343, distance: 6.0
click at [39, 340] on button at bounding box center [34, 346] width 24 height 20
click at [137, 371] on button "Cantante 2" at bounding box center [141, 375] width 9 height 9
click at [683, 19] on button "Guardar" at bounding box center [675, 23] width 50 height 20
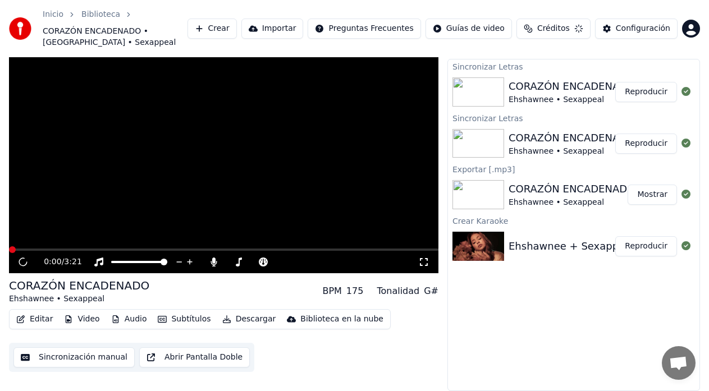
scroll to position [25, 0]
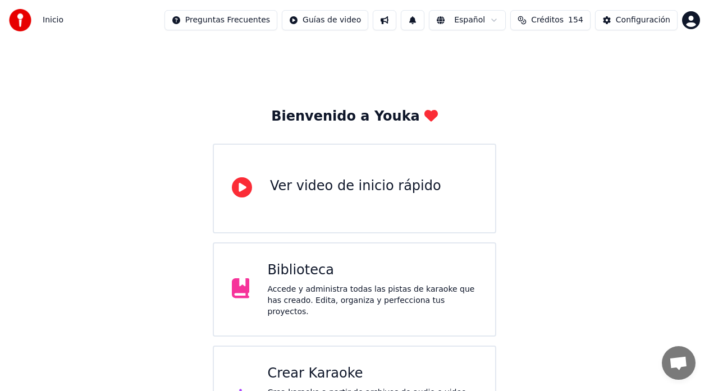
click at [306, 293] on div "Accede y administra todas las pistas de karaoke que has creado. Edita, organiza…" at bounding box center [372, 301] width 210 height 34
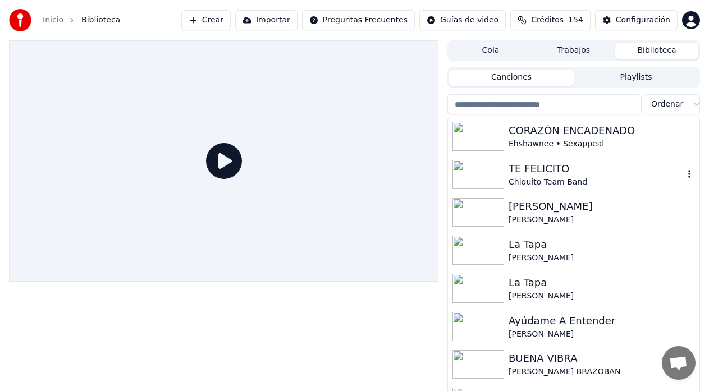
click at [587, 134] on div "CORAZÓN ENCADENADO" at bounding box center [601, 131] width 186 height 16
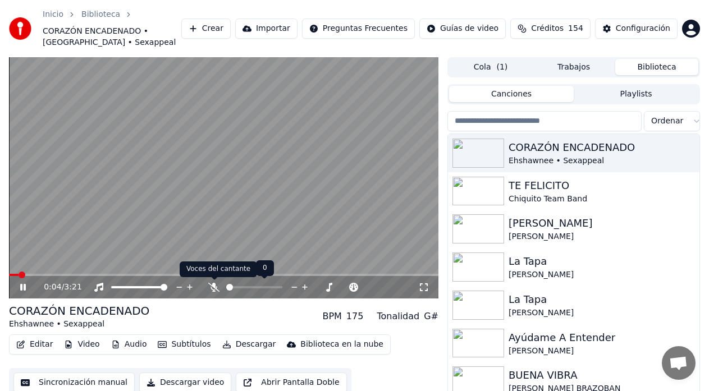
click at [212, 287] on icon at bounding box center [213, 287] width 11 height 9
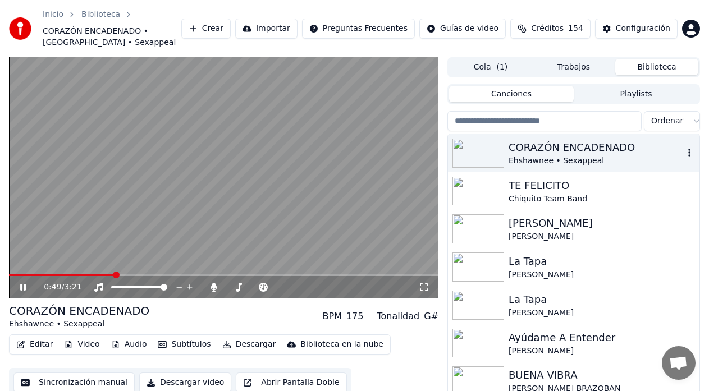
click at [612, 150] on div "CORAZÓN ENCADENADO" at bounding box center [595, 148] width 175 height 16
click at [573, 151] on div "CORAZÓN ENCADENADO" at bounding box center [595, 148] width 175 height 16
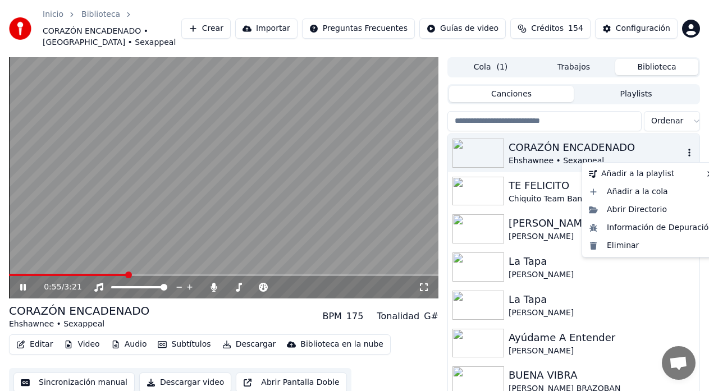
click at [688, 155] on icon "button" at bounding box center [689, 153] width 2 height 8
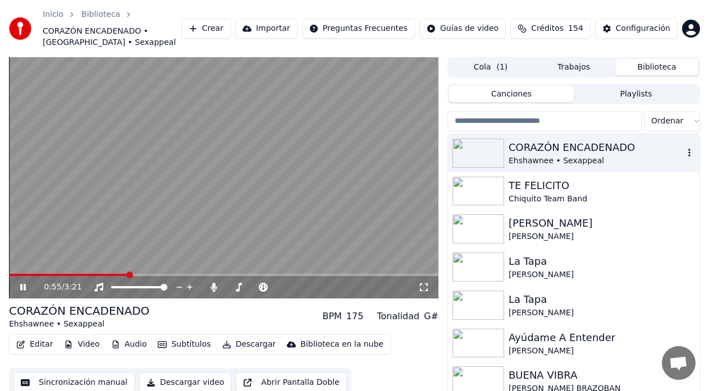
click at [683, 155] on icon "button" at bounding box center [688, 152] width 11 height 9
click at [150, 167] on video at bounding box center [223, 177] width 429 height 241
click at [23, 287] on icon at bounding box center [23, 287] width 7 height 8
click at [543, 145] on div "CORAZÓN ENCADENADO" at bounding box center [595, 148] width 175 height 16
click at [688, 151] on icon "button" at bounding box center [689, 153] width 2 height 8
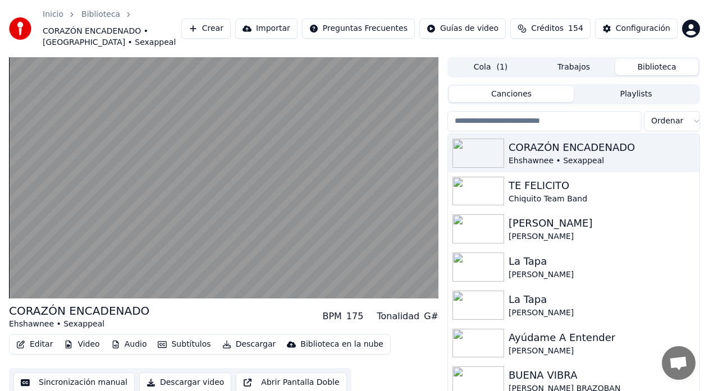
click at [591, 67] on button "Trabajos" at bounding box center [573, 67] width 83 height 16
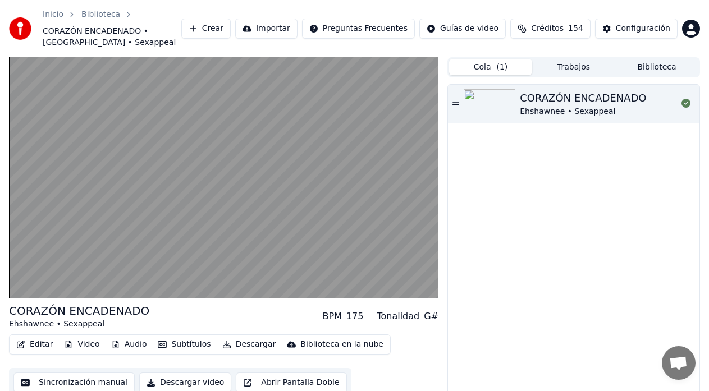
click at [497, 66] on span "( 1 )" at bounding box center [501, 67] width 11 height 11
click at [568, 104] on div "CORAZÓN ENCADENADO" at bounding box center [583, 98] width 126 height 16
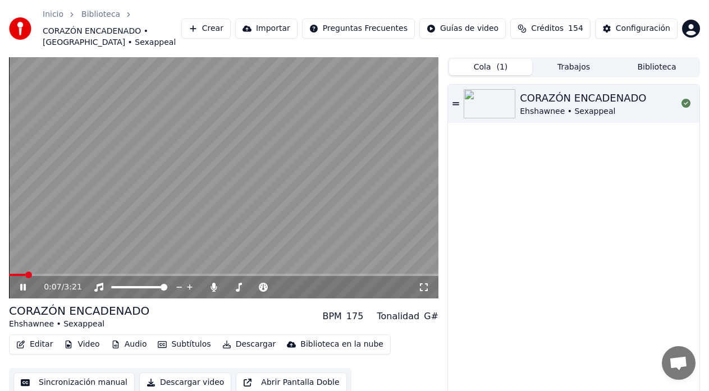
click at [23, 284] on icon at bounding box center [31, 287] width 26 height 9
click at [240, 345] on button "Descargar" at bounding box center [249, 345] width 63 height 16
click at [476, 332] on div "CORAZÓN ENCADENADO Ehshawnee • Sexappeal" at bounding box center [573, 250] width 251 height 331
click at [213, 287] on icon at bounding box center [214, 287] width 6 height 9
click at [235, 345] on button "Descargar" at bounding box center [249, 345] width 63 height 16
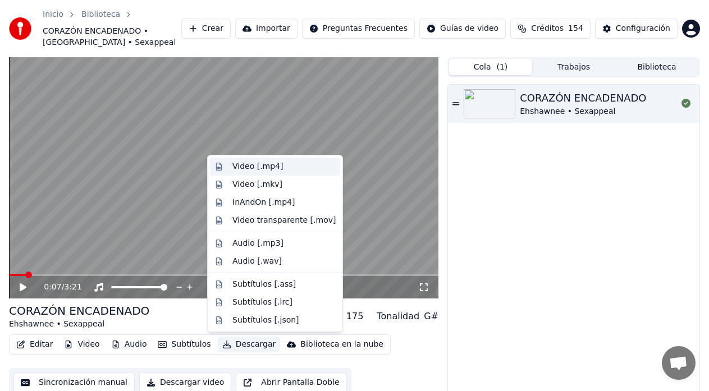
click at [258, 163] on div "Video [.mp4]" at bounding box center [257, 166] width 51 height 11
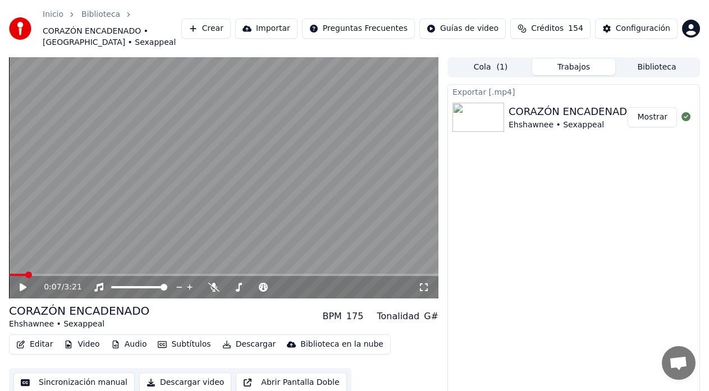
click at [241, 315] on div "CORAZÓN ENCADENADO Ehshawnee • Sexappeal BPM 175 Tonalidad G#" at bounding box center [223, 316] width 429 height 27
click at [662, 118] on button "Mostrar" at bounding box center [651, 117] width 49 height 20
click at [37, 348] on button "Editar" at bounding box center [34, 345] width 45 height 16
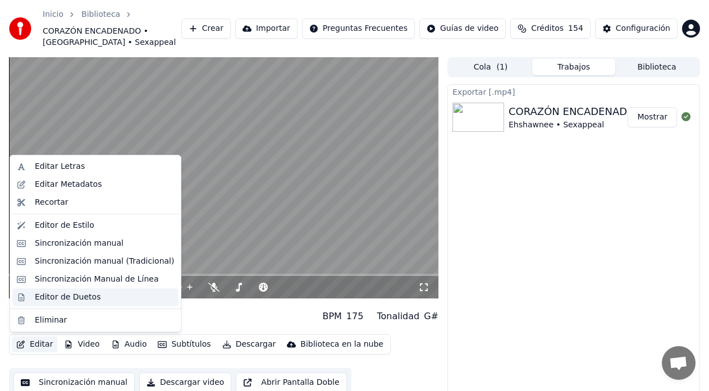
click at [66, 297] on div "Editor de Duetos" at bounding box center [68, 297] width 66 height 11
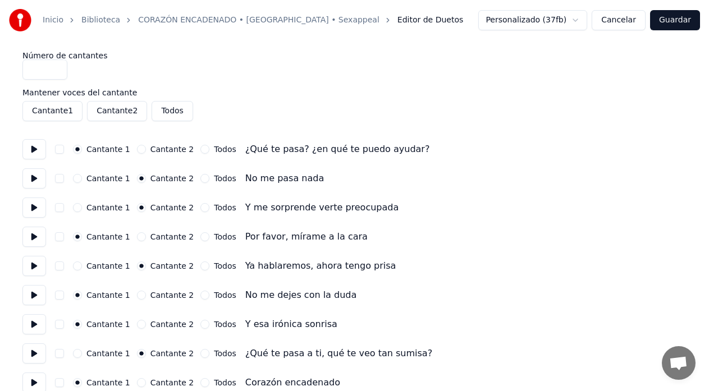
click at [137, 150] on button "Cantante 2" at bounding box center [141, 149] width 9 height 9
click at [79, 175] on button "Cantante 1" at bounding box center [77, 178] width 9 height 9
click at [77, 208] on button "Cantante 1" at bounding box center [77, 207] width 9 height 9
click at [137, 238] on button "Cantante 2" at bounding box center [141, 236] width 9 height 9
click at [77, 268] on button "Cantante 1" at bounding box center [77, 265] width 9 height 9
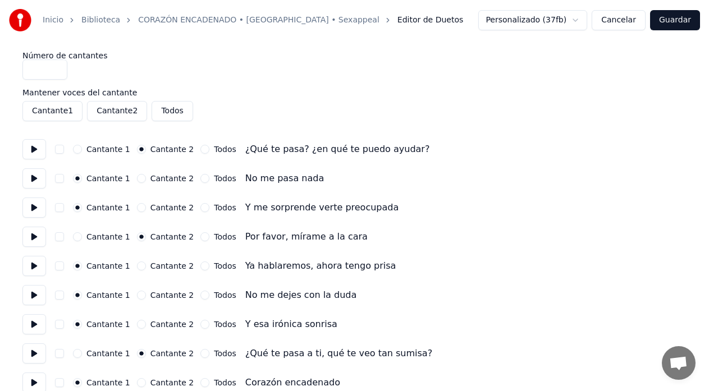
click at [137, 294] on button "Cantante 2" at bounding box center [141, 295] width 9 height 9
drag, startPoint x: 136, startPoint y: 325, endPoint x: 117, endPoint y: 339, distance: 24.5
click at [137, 326] on button "Cantante 2" at bounding box center [141, 324] width 9 height 9
click at [79, 354] on button "Cantante 1" at bounding box center [77, 353] width 9 height 9
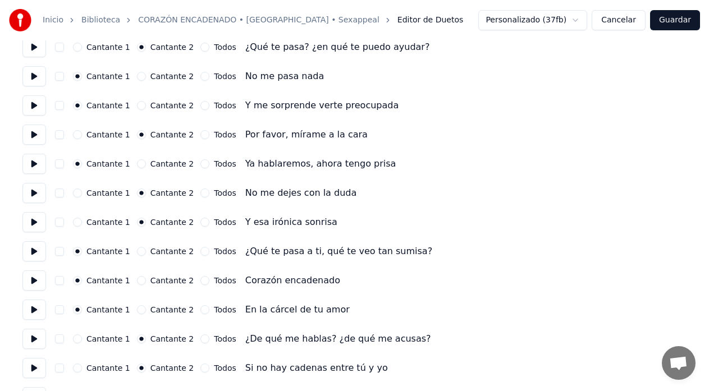
scroll to position [112, 0]
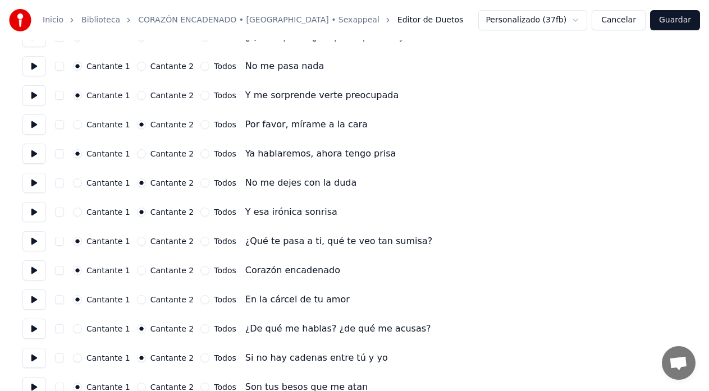
drag, startPoint x: 136, startPoint y: 270, endPoint x: 133, endPoint y: 287, distance: 17.1
click at [137, 272] on button "Cantante 2" at bounding box center [141, 270] width 9 height 9
click at [137, 302] on button "Cantante 2" at bounding box center [141, 299] width 9 height 9
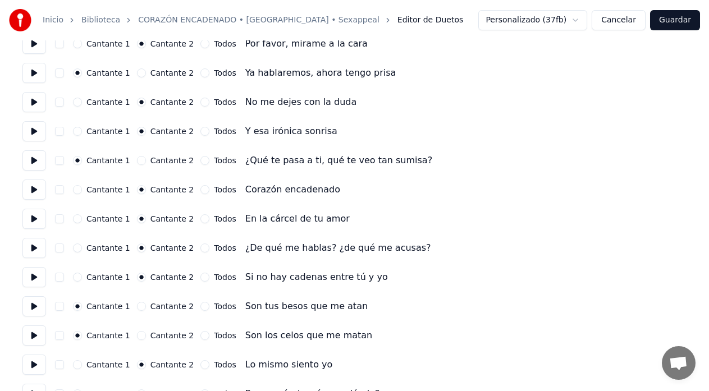
scroll to position [224, 0]
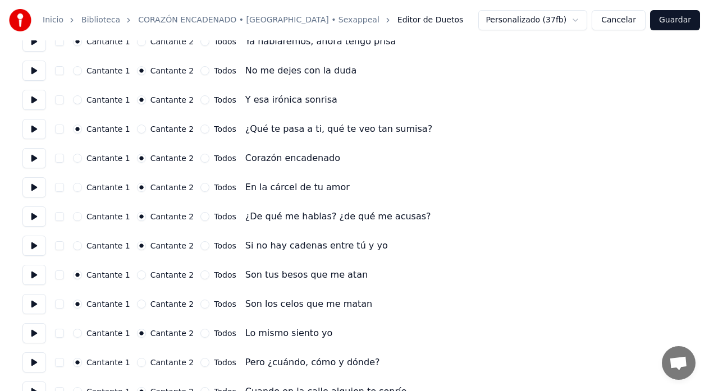
drag, startPoint x: 77, startPoint y: 216, endPoint x: 76, endPoint y: 225, distance: 9.1
click at [78, 216] on button "Cantante 1" at bounding box center [77, 216] width 9 height 9
click at [76, 248] on button "Cantante 1" at bounding box center [77, 245] width 9 height 9
click at [137, 274] on button "Cantante 2" at bounding box center [141, 274] width 9 height 9
click at [137, 304] on button "Cantante 2" at bounding box center [141, 304] width 9 height 9
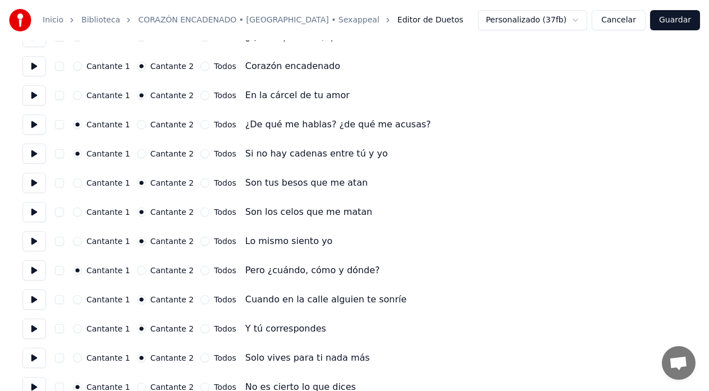
scroll to position [337, 0]
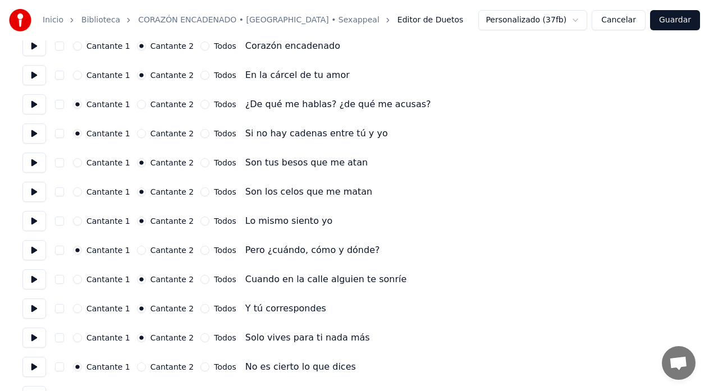
drag, startPoint x: 78, startPoint y: 220, endPoint x: 91, endPoint y: 246, distance: 29.1
click at [79, 220] on button "Cantante 1" at bounding box center [77, 221] width 9 height 9
click at [137, 253] on button "Cantante 2" at bounding box center [141, 250] width 9 height 9
drag, startPoint x: 79, startPoint y: 280, endPoint x: 81, endPoint y: 286, distance: 6.0
click at [80, 280] on button "Cantante 1" at bounding box center [77, 279] width 9 height 9
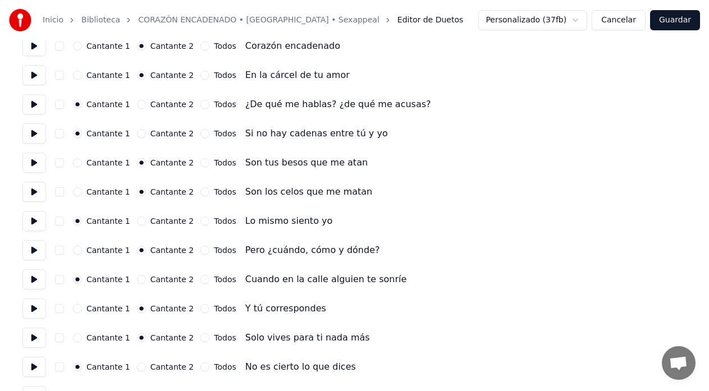
click at [77, 309] on button "Cantante 1" at bounding box center [77, 308] width 9 height 9
click at [80, 337] on button "Cantante 1" at bounding box center [77, 337] width 9 height 9
click at [139, 367] on button "Cantante 2" at bounding box center [141, 366] width 9 height 9
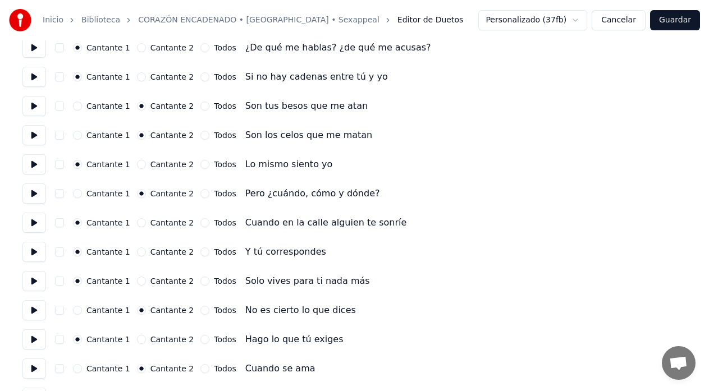
scroll to position [449, 0]
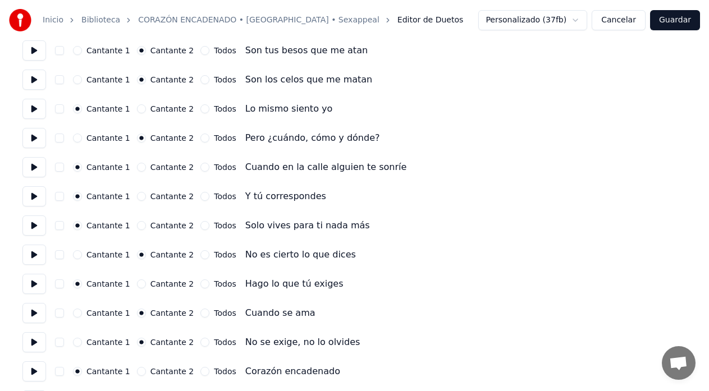
click at [137, 287] on button "Cantante 2" at bounding box center [141, 283] width 9 height 9
click at [79, 313] on button "Cantante 1" at bounding box center [77, 313] width 9 height 9
click at [76, 343] on button "Cantante 1" at bounding box center [77, 342] width 9 height 9
click at [137, 370] on button "Cantante 2" at bounding box center [141, 371] width 9 height 9
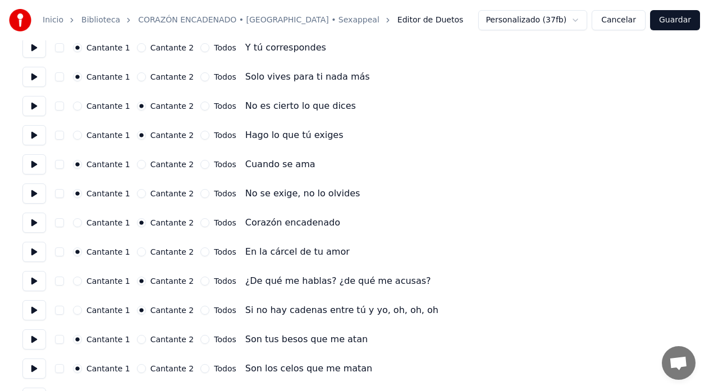
scroll to position [617, 0]
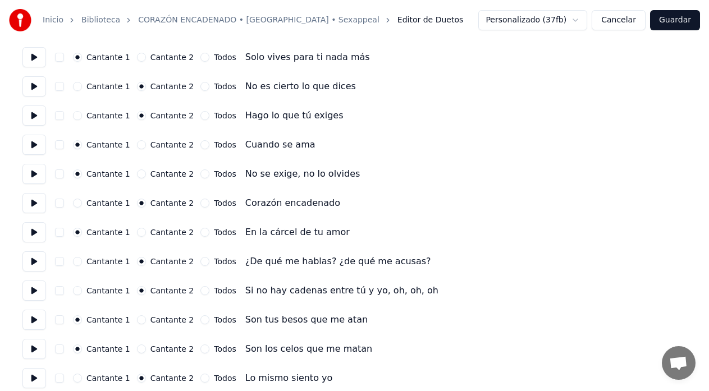
click at [137, 232] on button "Cantante 2" at bounding box center [141, 232] width 9 height 9
click at [77, 261] on button "Cantante 1" at bounding box center [77, 261] width 9 height 9
click at [79, 292] on button "Cantante 1" at bounding box center [77, 290] width 9 height 9
click at [137, 318] on button "Cantante 2" at bounding box center [141, 319] width 9 height 9
click at [137, 348] on button "Cantante 2" at bounding box center [141, 349] width 9 height 9
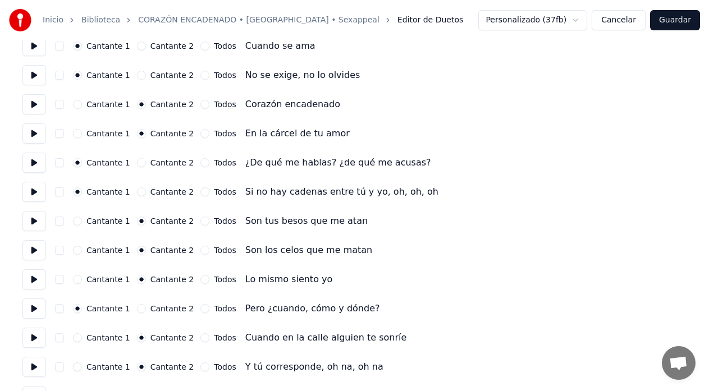
scroll to position [729, 0]
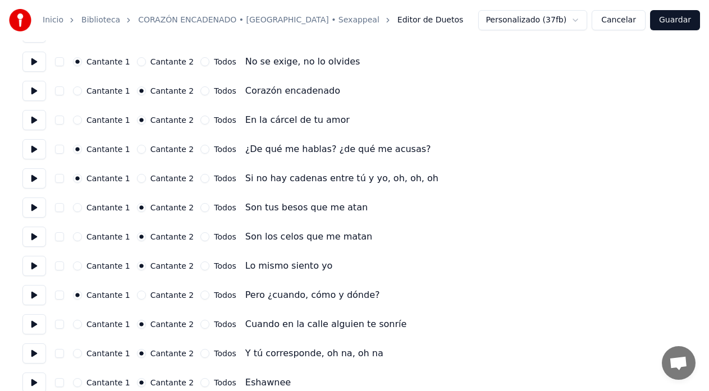
click at [76, 238] on button "Cantante 1" at bounding box center [77, 236] width 9 height 9
click at [79, 267] on button "Cantante 1" at bounding box center [77, 265] width 9 height 9
click at [137, 296] on button "Cantante 2" at bounding box center [141, 295] width 9 height 9
drag, startPoint x: 77, startPoint y: 325, endPoint x: 72, endPoint y: 339, distance: 15.6
click at [77, 326] on button "Cantante 1" at bounding box center [77, 324] width 9 height 9
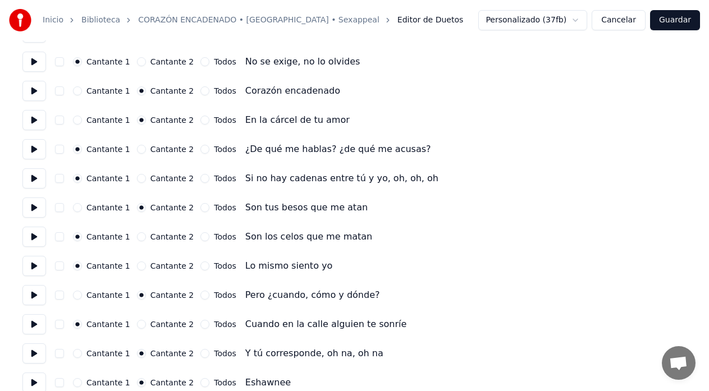
click at [77, 352] on button "Cantante 1" at bounding box center [77, 353] width 9 height 9
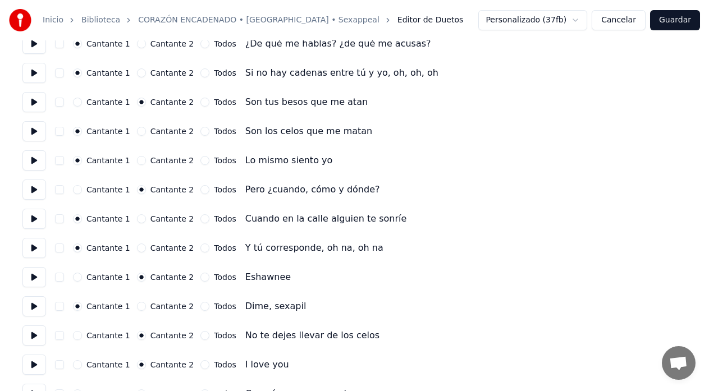
scroll to position [842, 0]
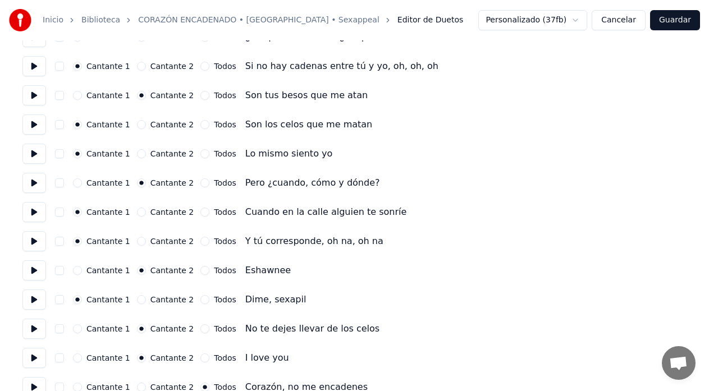
drag, startPoint x: 75, startPoint y: 270, endPoint x: 94, endPoint y: 296, distance: 32.2
click at [75, 270] on button "Cantante 1" at bounding box center [77, 270] width 9 height 9
click at [137, 300] on button "Cantante 2" at bounding box center [141, 299] width 9 height 9
click at [81, 328] on button "Cantante 1" at bounding box center [77, 328] width 9 height 9
click at [77, 359] on button "Cantante 1" at bounding box center [77, 358] width 9 height 9
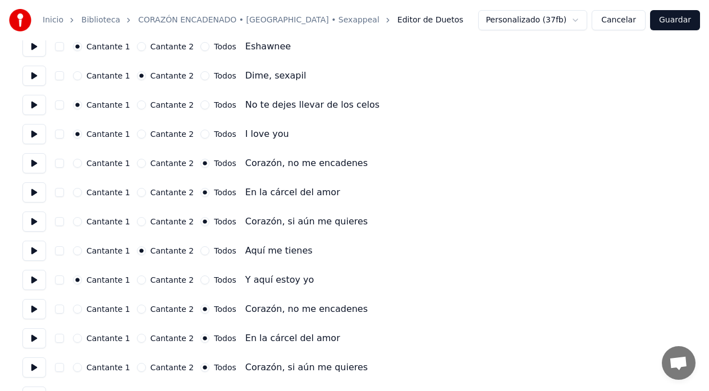
scroll to position [1066, 0]
click at [80, 251] on button "Cantante 1" at bounding box center [77, 250] width 9 height 9
click at [137, 279] on button "Cantante 2" at bounding box center [141, 279] width 9 height 9
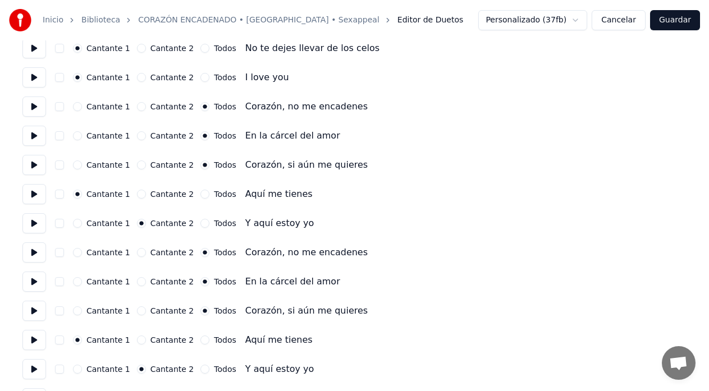
scroll to position [1178, 0]
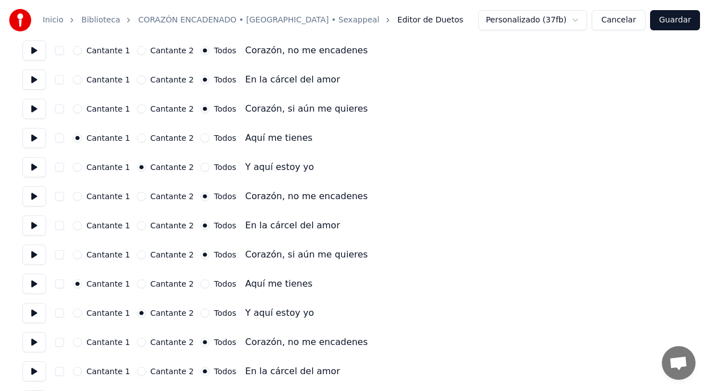
click at [137, 286] on button "Cantante 2" at bounding box center [141, 283] width 9 height 9
click at [75, 313] on button "Cantante 1" at bounding box center [77, 313] width 9 height 9
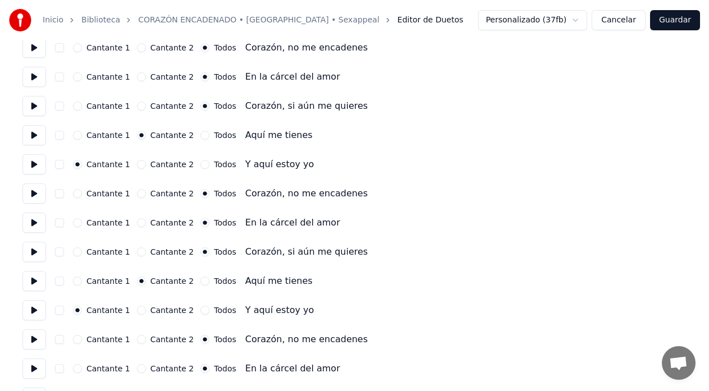
scroll to position [1347, 0]
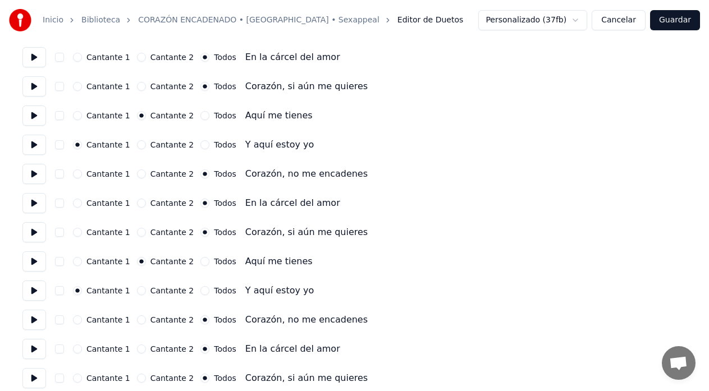
click at [77, 263] on button "Cantante 1" at bounding box center [77, 261] width 9 height 9
click at [137, 290] on button "Cantante 2" at bounding box center [141, 290] width 9 height 9
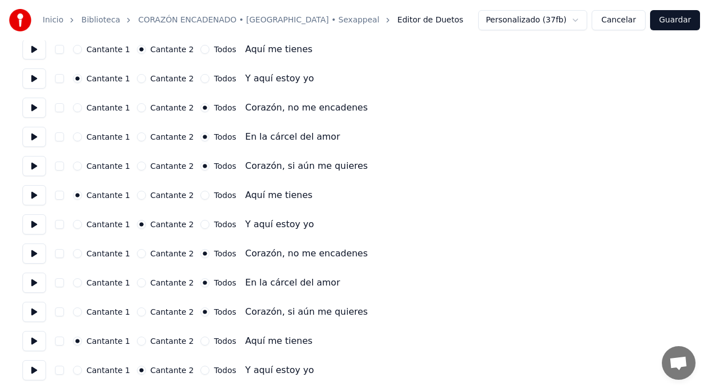
scroll to position [1413, 0]
click at [137, 341] on button "Cantante 2" at bounding box center [141, 340] width 9 height 9
click at [76, 371] on button "Cantante 1" at bounding box center [77, 369] width 9 height 9
click at [672, 26] on button "Guardar" at bounding box center [675, 20] width 50 height 20
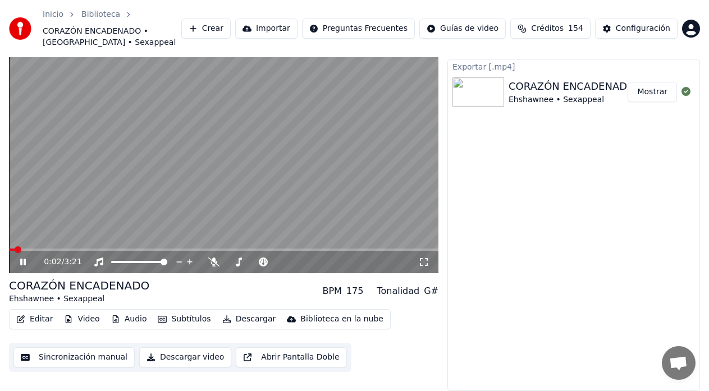
click at [544, 91] on div "CORAZÓN ENCADENADO" at bounding box center [571, 87] width 126 height 16
click at [538, 94] on div "Ehshawnee • Sexappeal" at bounding box center [571, 99] width 126 height 11
click at [42, 317] on button "Editar" at bounding box center [34, 319] width 45 height 16
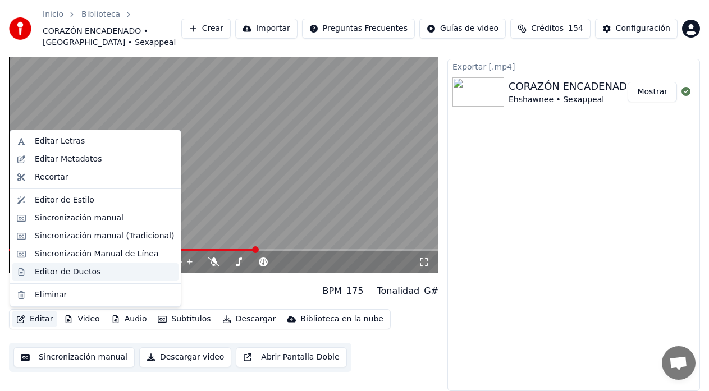
click at [67, 269] on div "Editor de Duetos" at bounding box center [68, 272] width 66 height 11
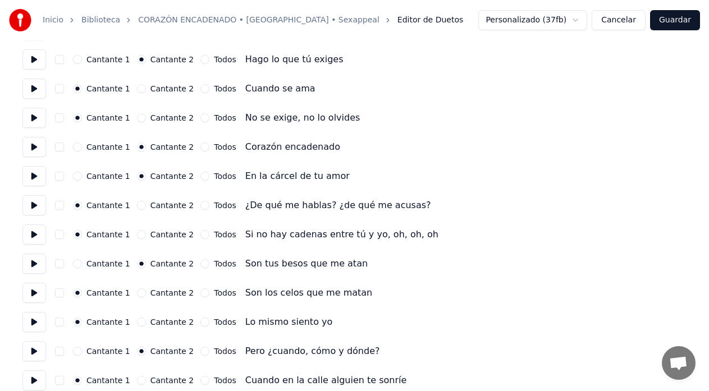
scroll to position [729, 0]
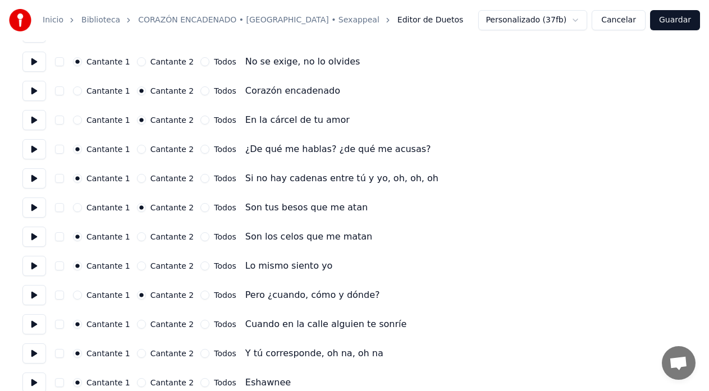
click at [137, 238] on button "Cantante 2" at bounding box center [141, 236] width 9 height 9
click at [33, 231] on button at bounding box center [34, 237] width 24 height 20
click at [32, 235] on button at bounding box center [34, 237] width 24 height 20
click at [35, 236] on button at bounding box center [34, 237] width 24 height 20
click at [672, 25] on button "Guardar" at bounding box center [675, 20] width 50 height 20
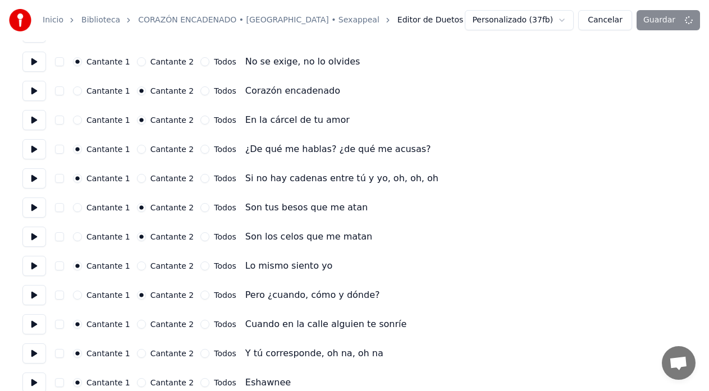
scroll to position [25, 0]
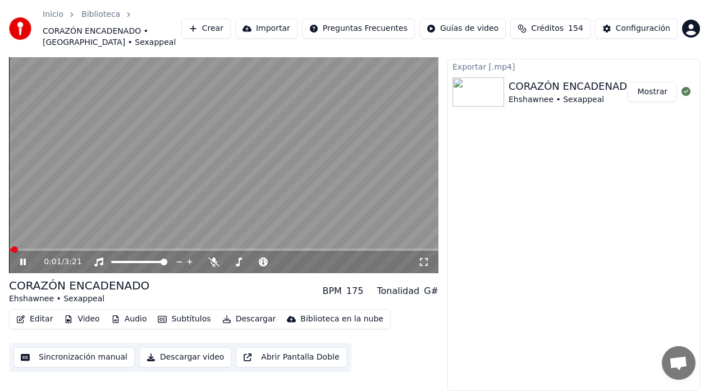
click at [141, 250] on span at bounding box center [223, 250] width 429 height 2
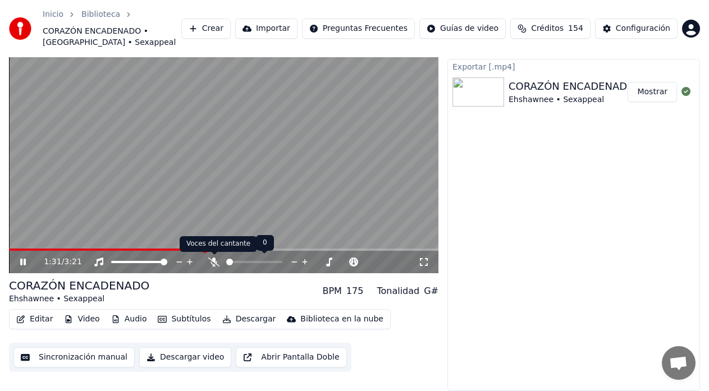
click at [212, 264] on icon at bounding box center [213, 262] width 11 height 9
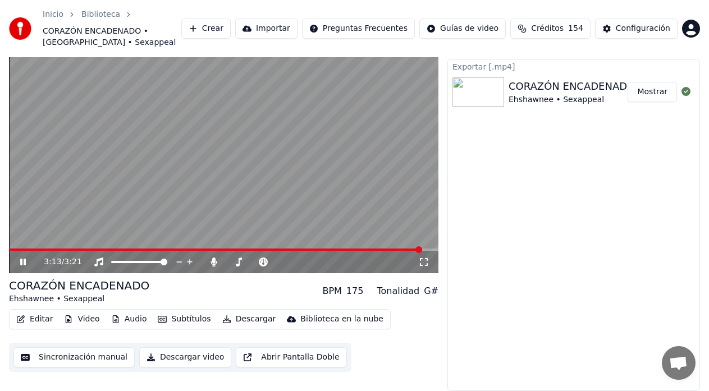
click at [19, 260] on icon at bounding box center [31, 262] width 26 height 9
click at [556, 86] on div "CORAZÓN ENCADENADO" at bounding box center [571, 87] width 126 height 16
click at [552, 89] on div "CORAZÓN ENCADENADO" at bounding box center [571, 87] width 126 height 16
click at [233, 320] on button "Descargar" at bounding box center [249, 319] width 63 height 16
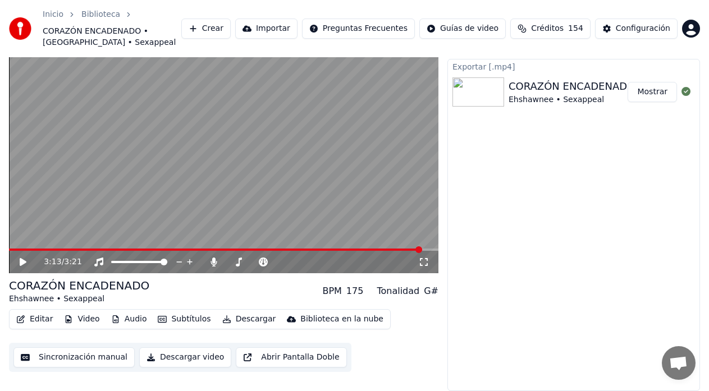
click at [175, 295] on div "CORAZÓN ENCADENADO Ehshawnee • Sexappeal BPM 175 Tonalidad G#" at bounding box center [223, 291] width 429 height 27
click at [213, 265] on icon at bounding box center [213, 262] width 11 height 9
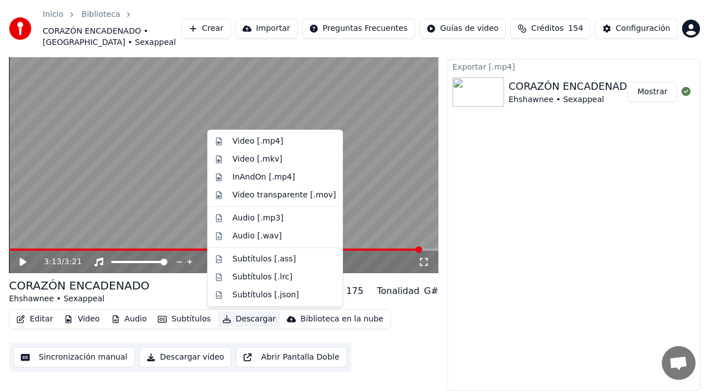
click at [234, 314] on button "Descargar" at bounding box center [249, 319] width 63 height 16
click at [255, 180] on div "InAndOn [.mp4]" at bounding box center [263, 177] width 63 height 11
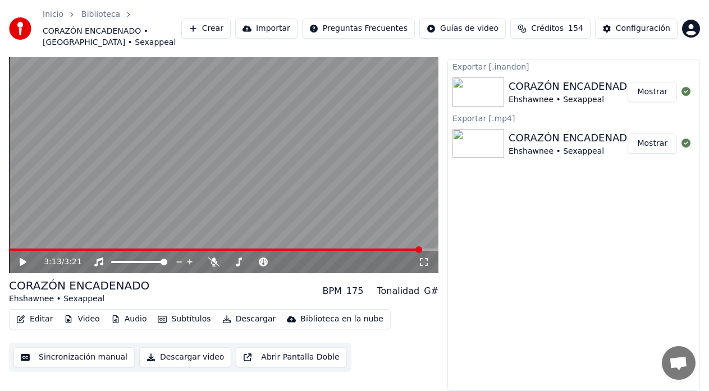
click at [647, 85] on button "Mostrar" at bounding box center [651, 92] width 49 height 20
click at [649, 91] on button "Mostrar" at bounding box center [651, 92] width 49 height 20
click at [213, 264] on icon at bounding box center [213, 262] width 11 height 9
click at [213, 264] on icon at bounding box center [214, 262] width 6 height 9
click at [64, 250] on span at bounding box center [215, 250] width 413 height 2
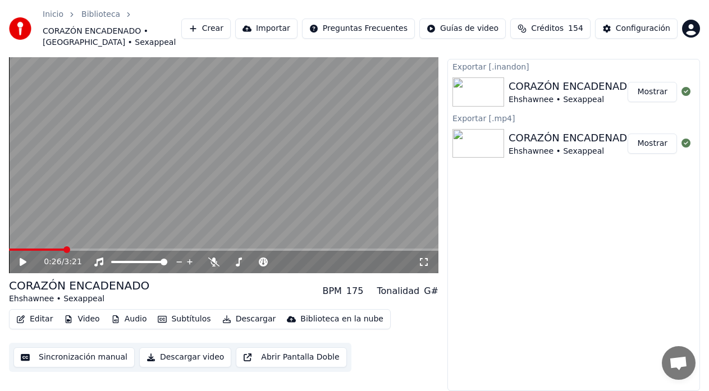
click at [24, 265] on icon at bounding box center [31, 262] width 26 height 9
click at [24, 264] on icon at bounding box center [31, 262] width 26 height 9
click at [244, 316] on button "Descargar" at bounding box center [249, 319] width 63 height 16
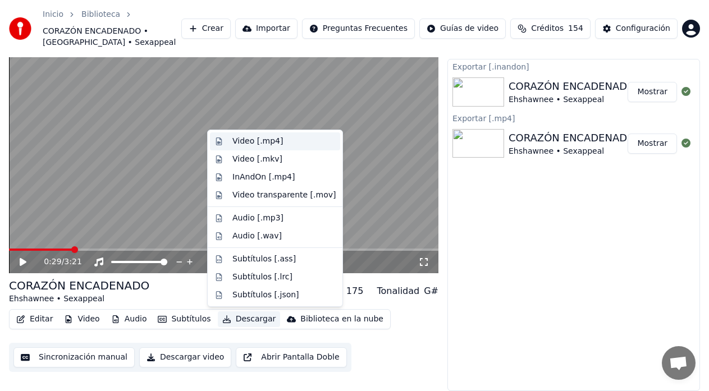
click at [256, 142] on div "Video [.mp4]" at bounding box center [257, 141] width 51 height 11
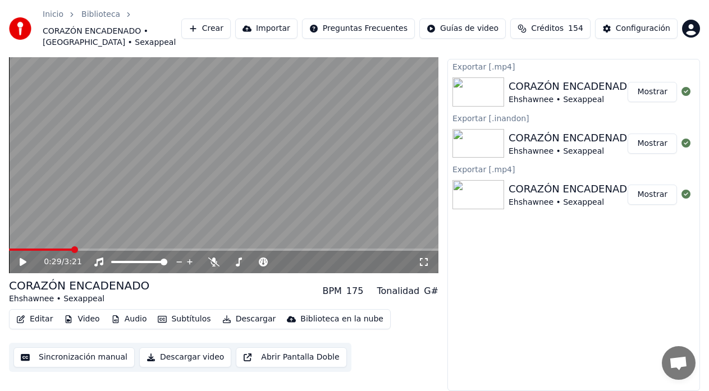
click at [646, 95] on button "Mostrar" at bounding box center [651, 92] width 49 height 20
